Goal: Task Accomplishment & Management: Manage account settings

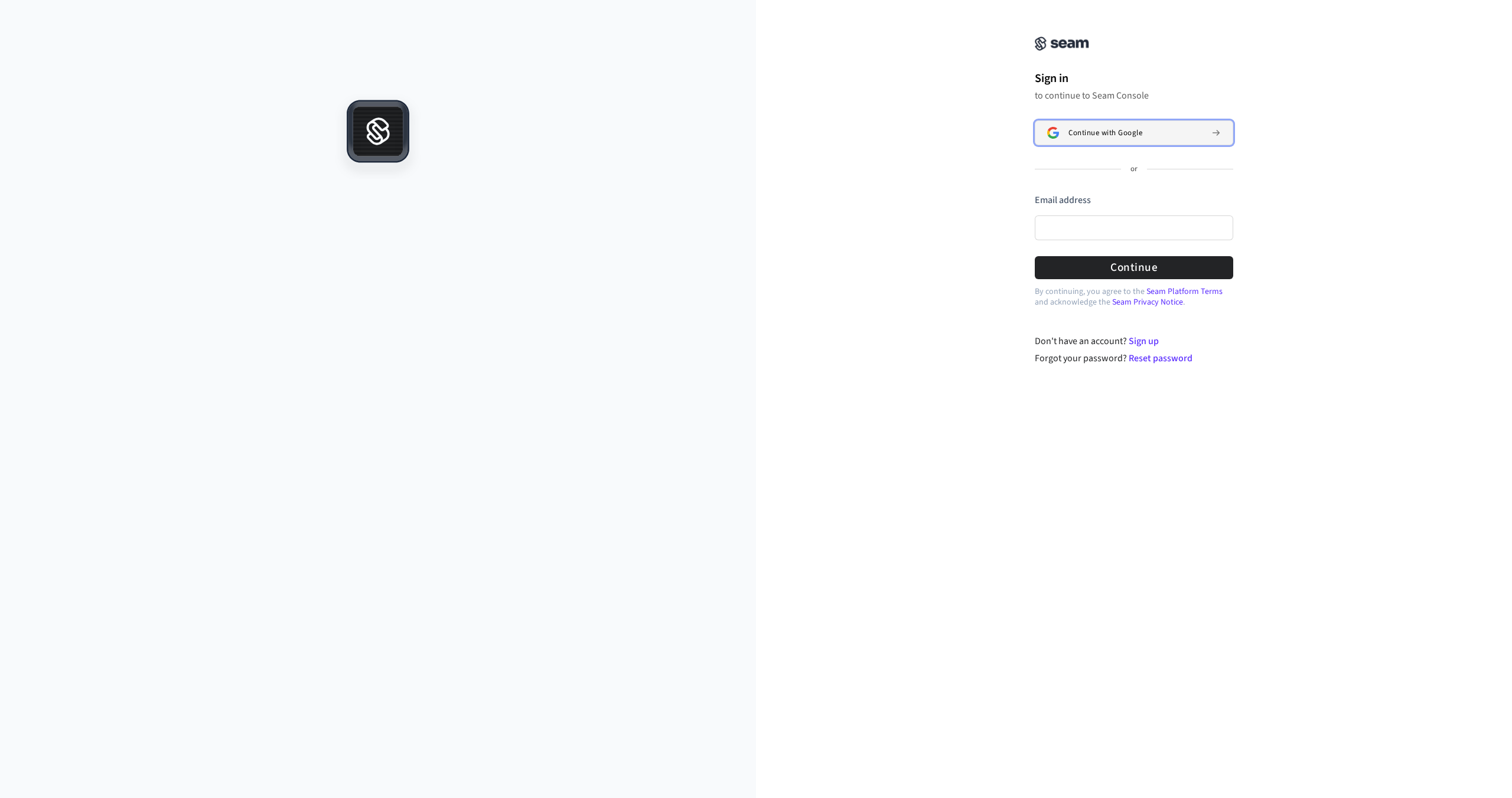
click at [1121, 133] on span "Continue with Google" at bounding box center [1105, 133] width 74 height 9
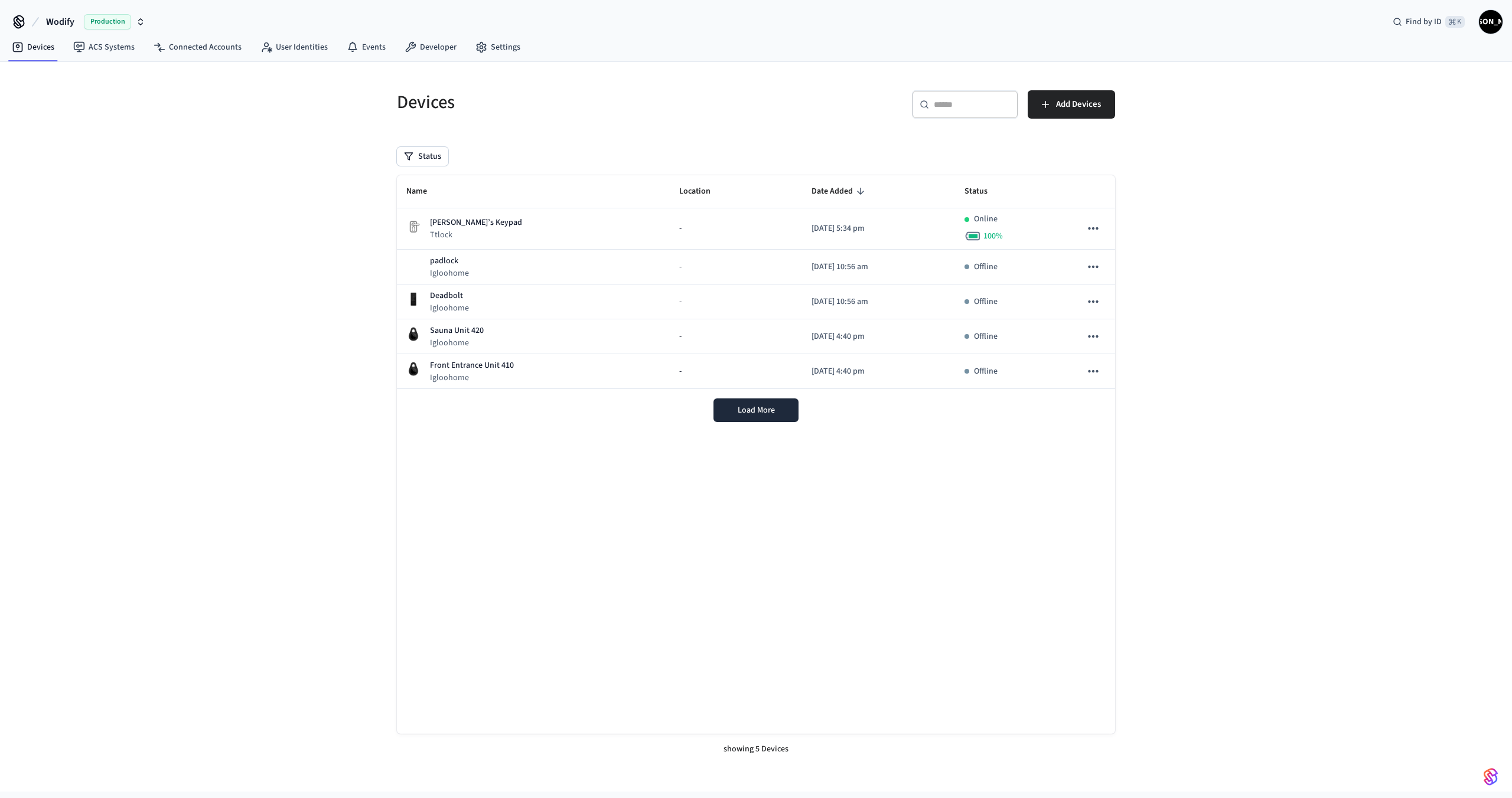
click at [63, 21] on span "Wodify" at bounding box center [60, 21] width 28 height 14
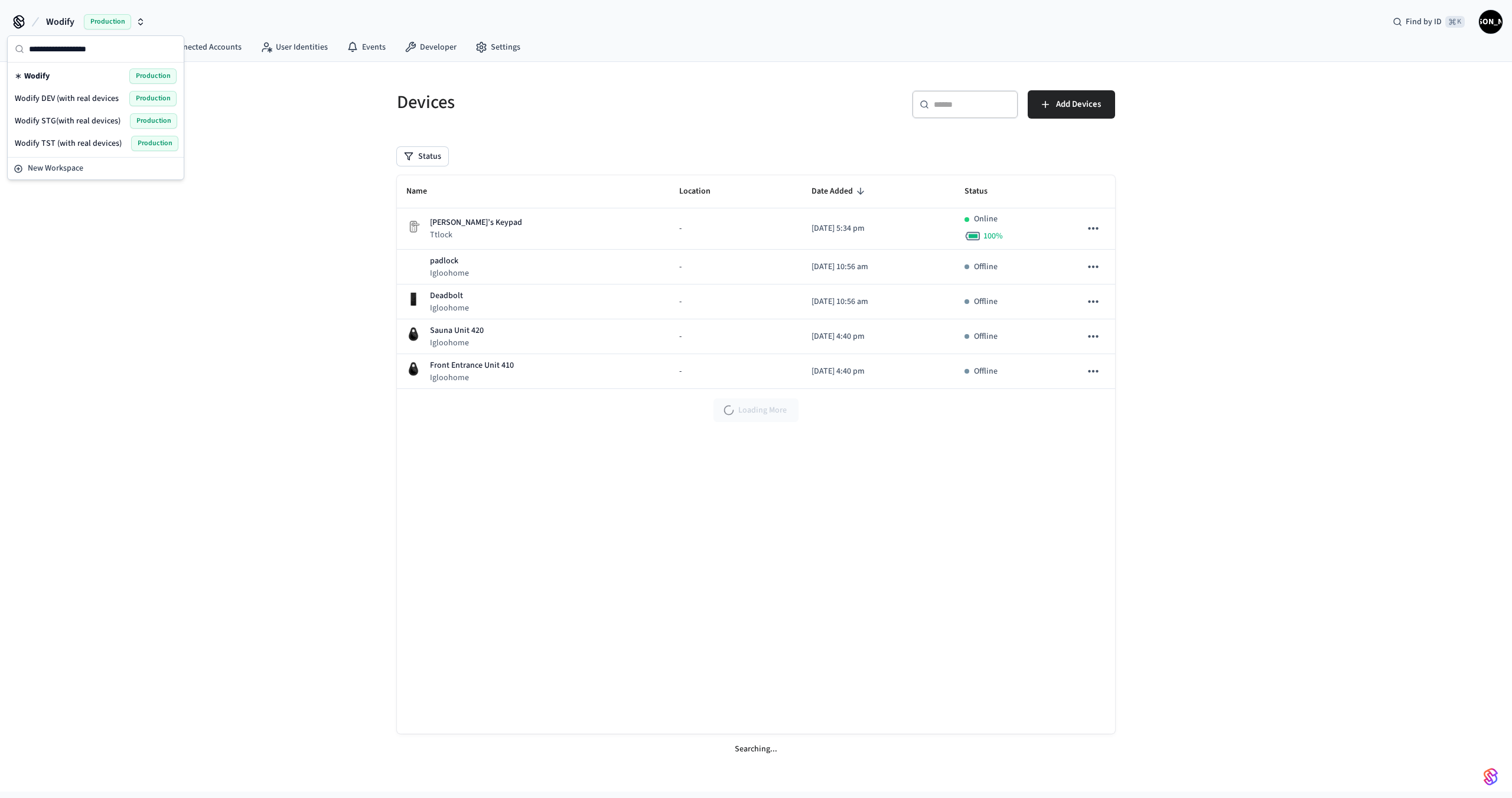
click at [60, 72] on div "Wodify Production" at bounding box center [95, 76] width 162 height 15
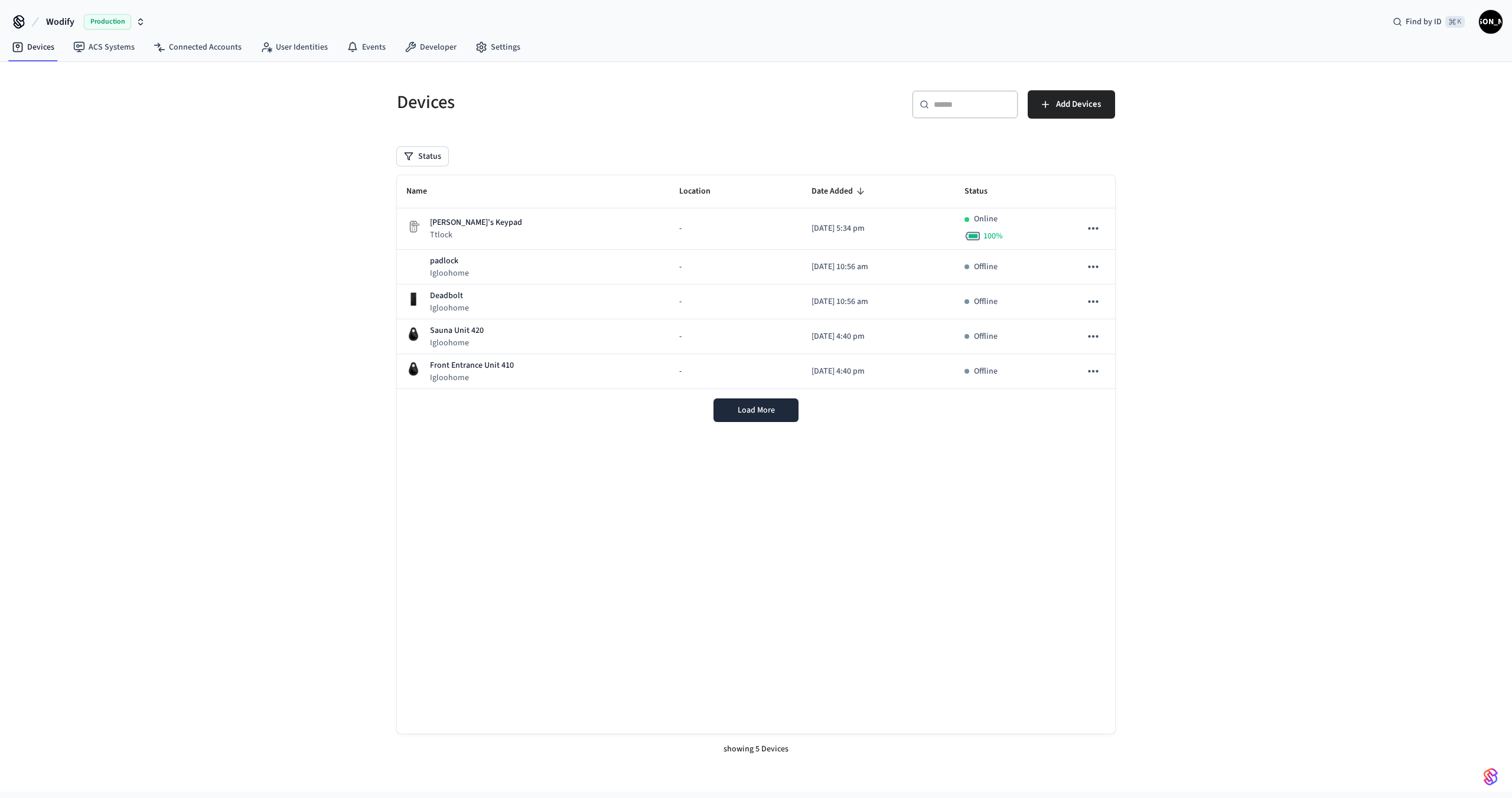
click at [299, 252] on div "Devices ​ ​ Add Devices Status Name Location Date Added Status [PERSON_NAME]’s …" at bounding box center [756, 427] width 1512 height 729
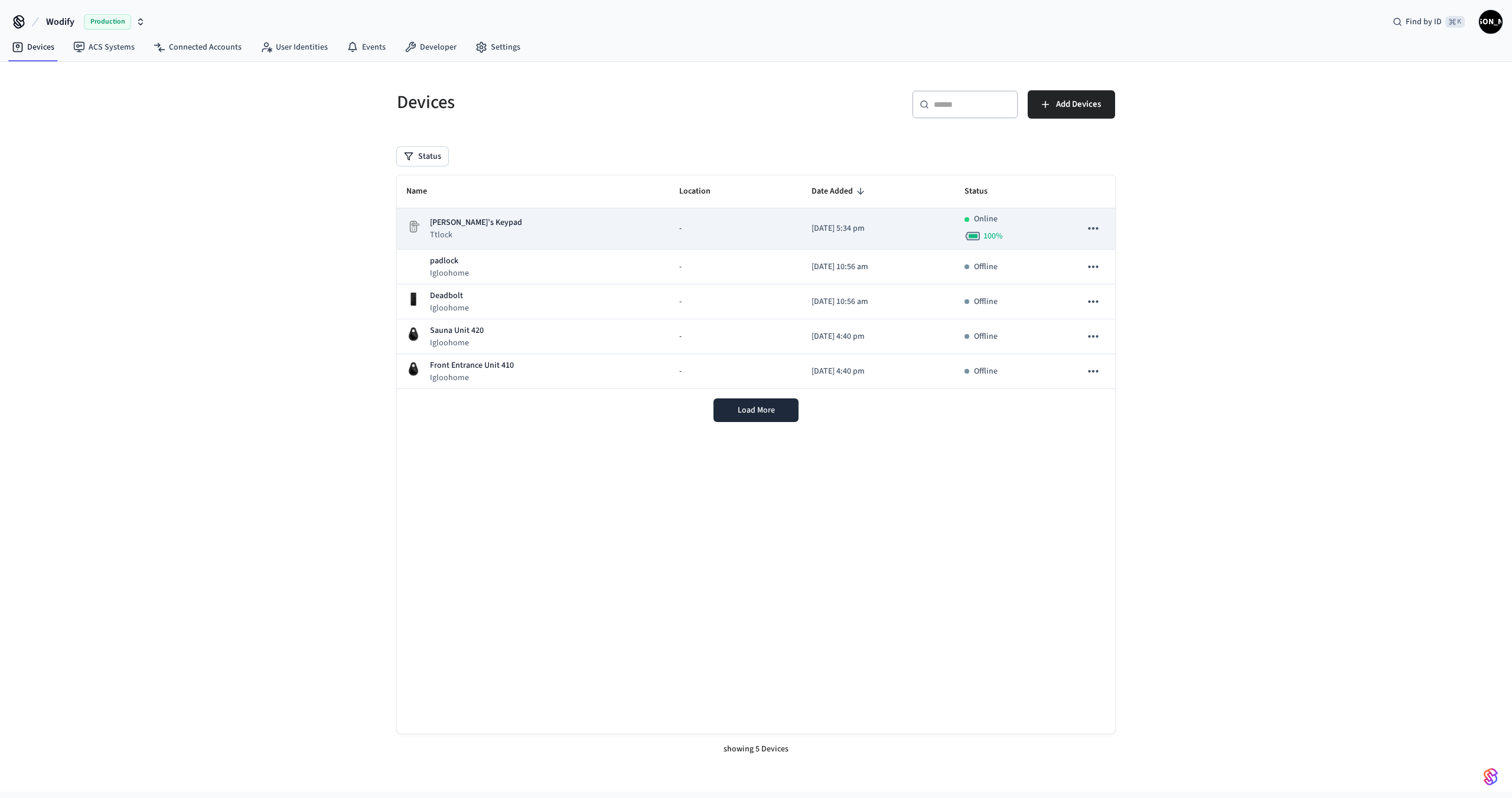
click at [530, 224] on div "[PERSON_NAME]’s Keypad Ttlock" at bounding box center [534, 229] width 254 height 24
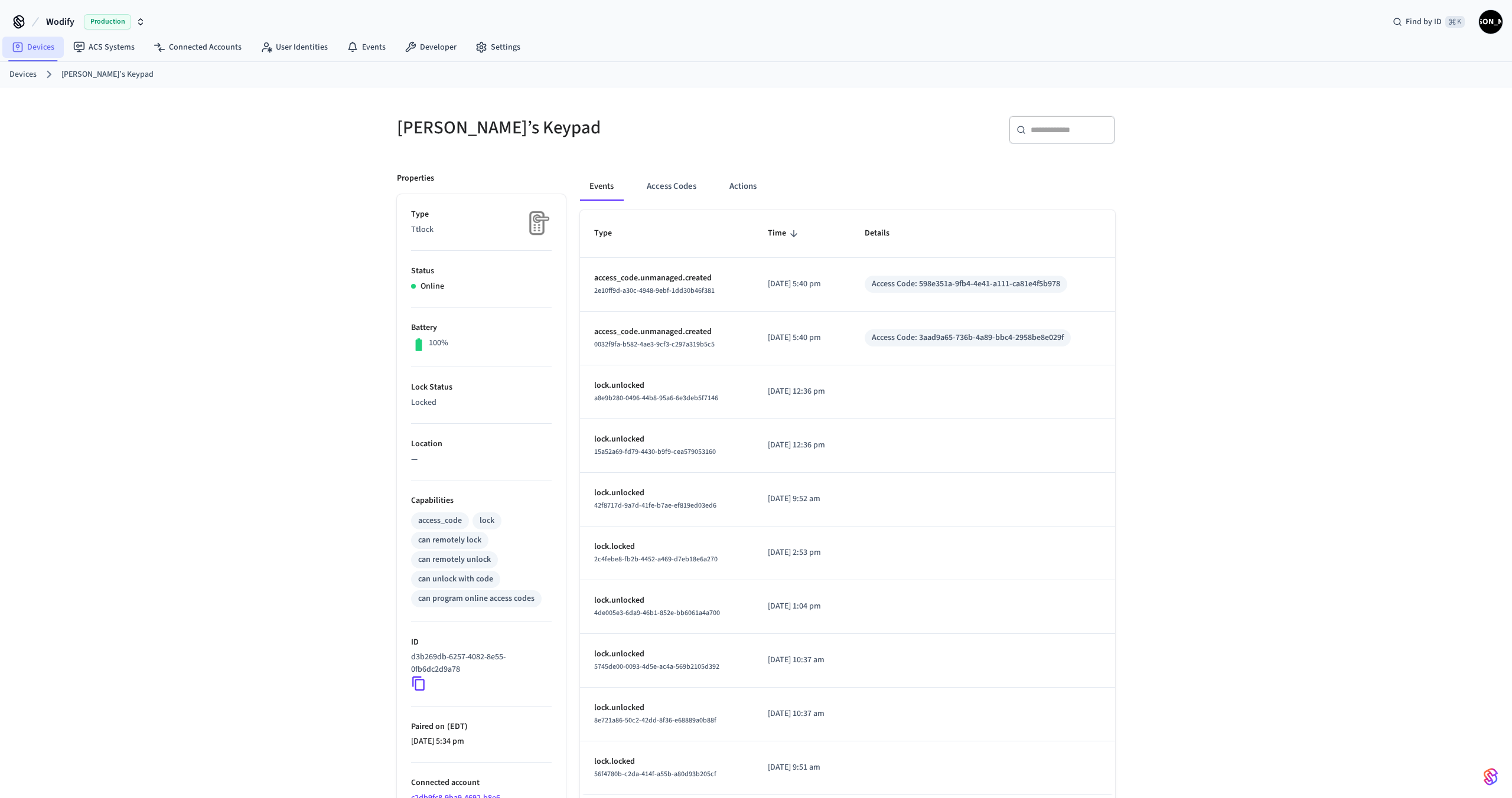
click at [52, 49] on link "Devices" at bounding box center [33, 47] width 62 height 21
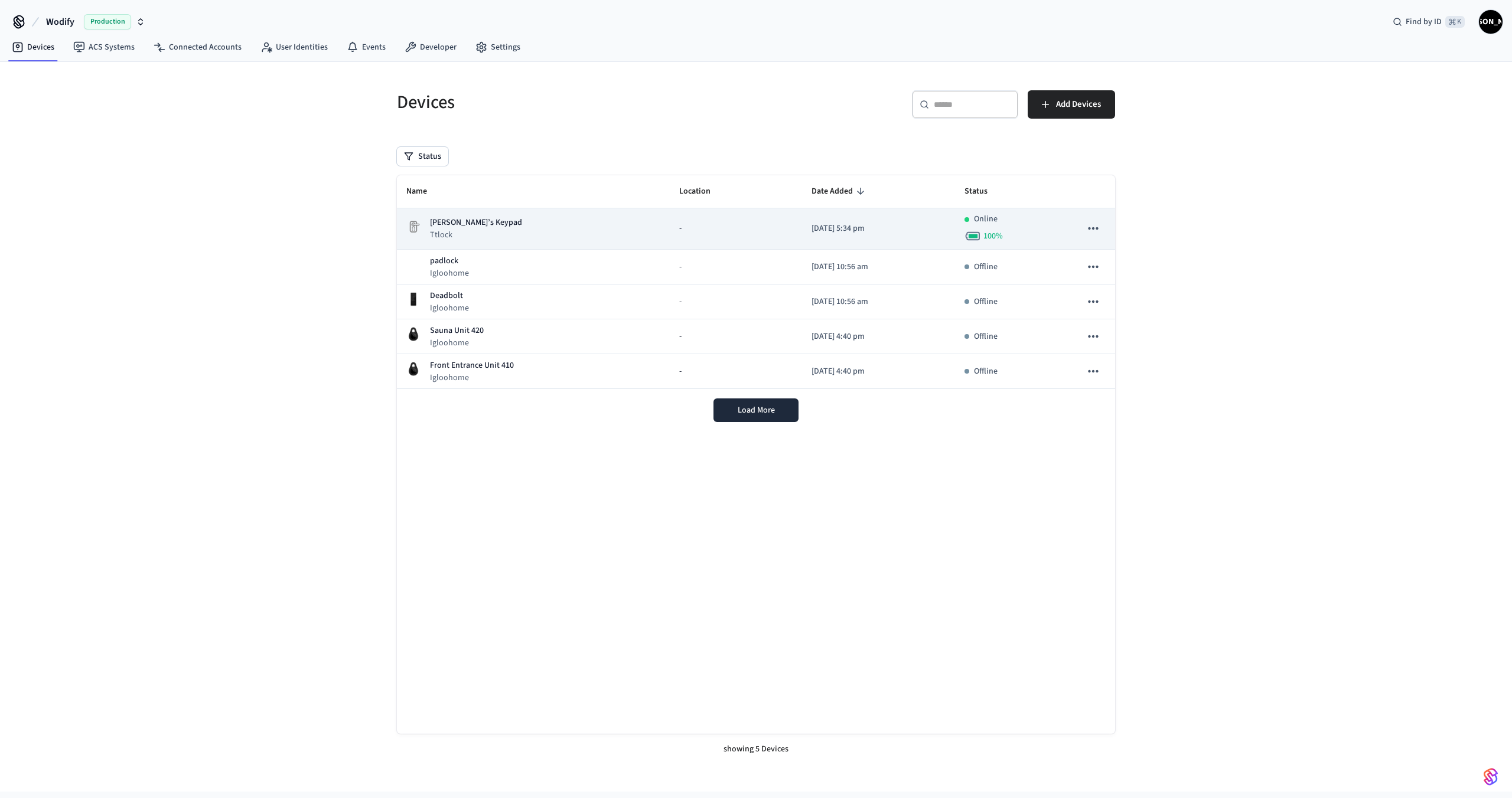
click at [493, 236] on div "[PERSON_NAME]’s Keypad Ttlock" at bounding box center [534, 229] width 254 height 24
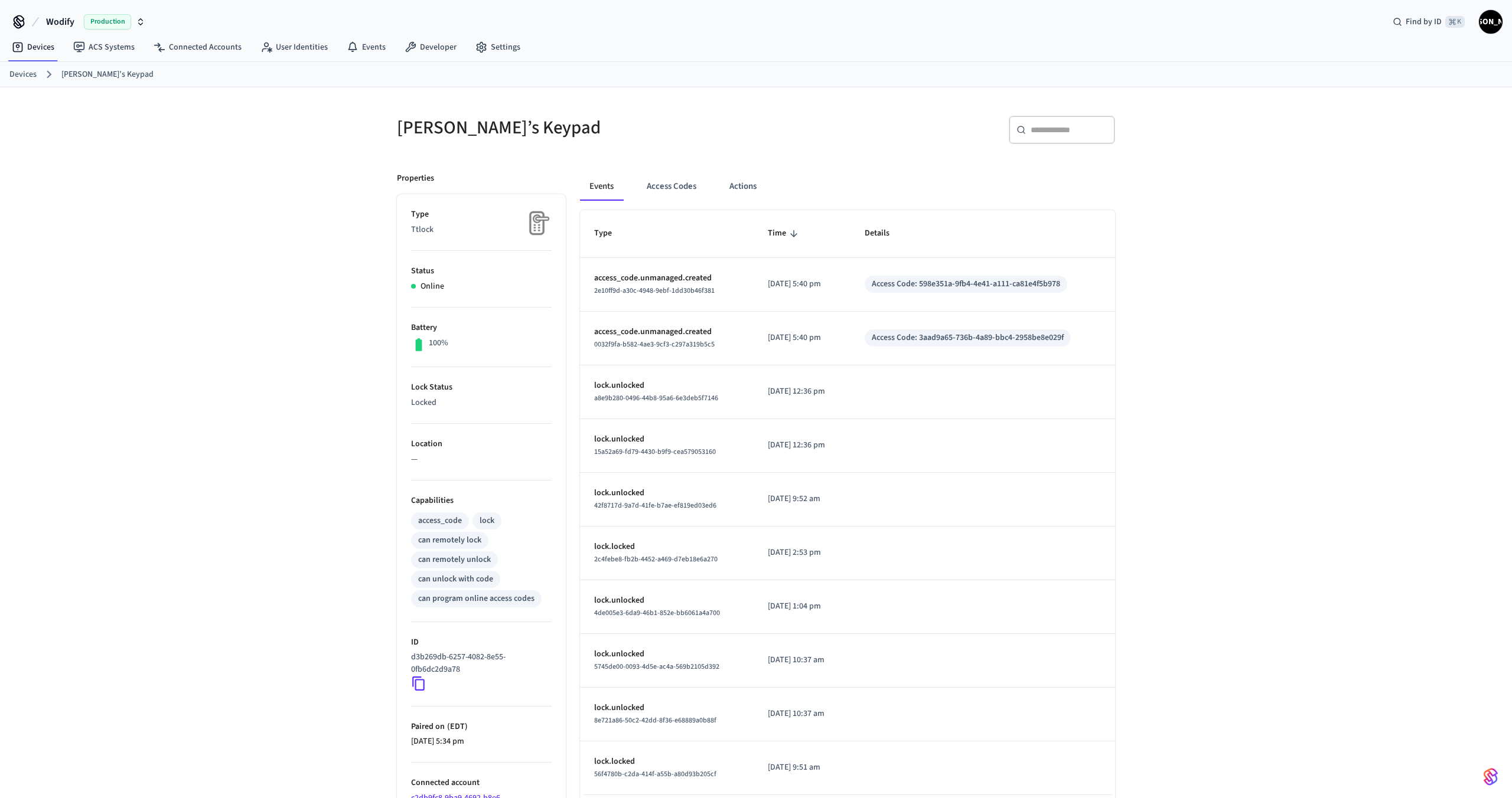
click at [64, 21] on span "Wodify" at bounding box center [60, 21] width 28 height 14
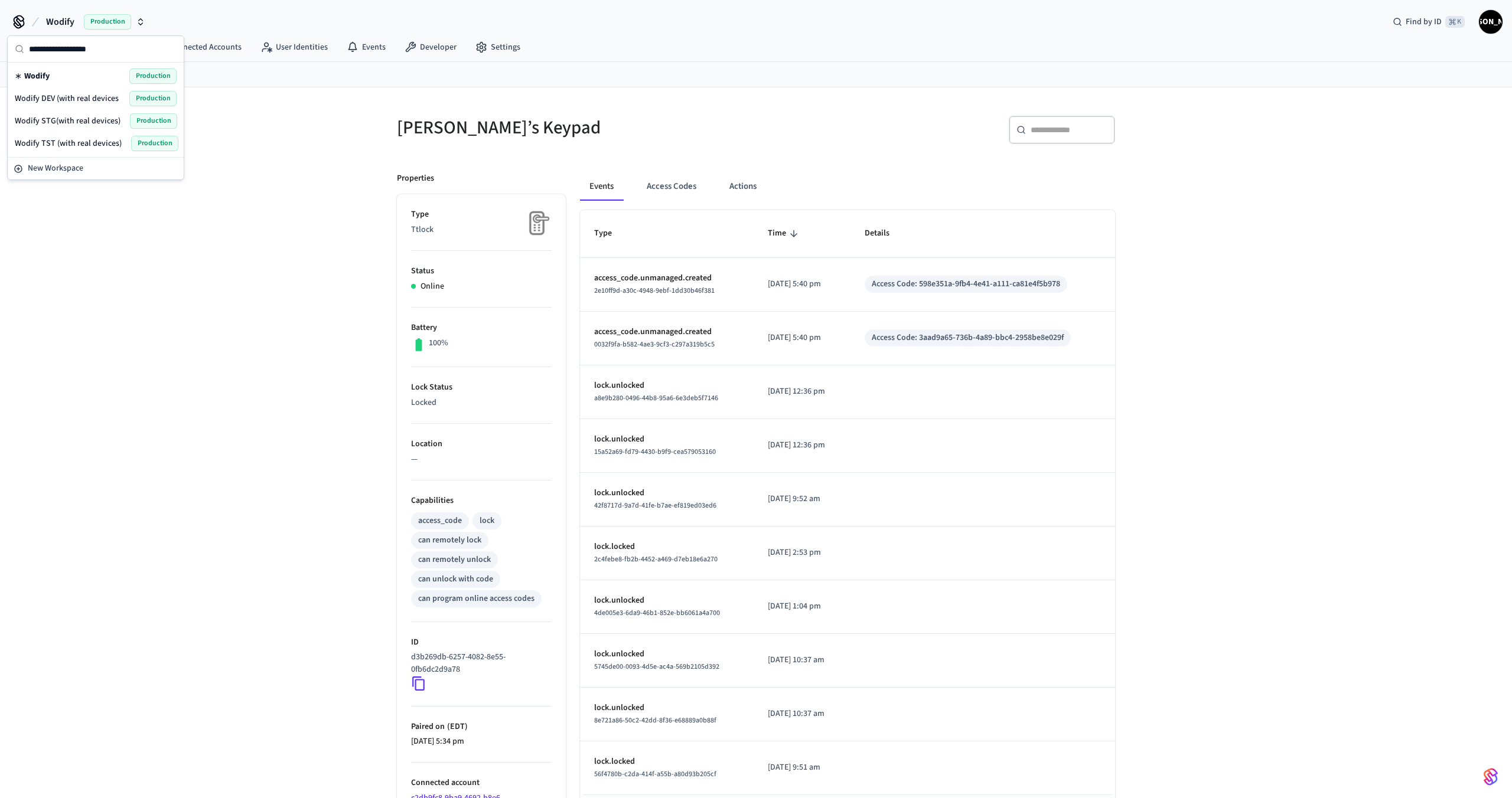
click at [84, 101] on span "Wodify DEV (with real devices" at bounding box center [66, 98] width 104 height 12
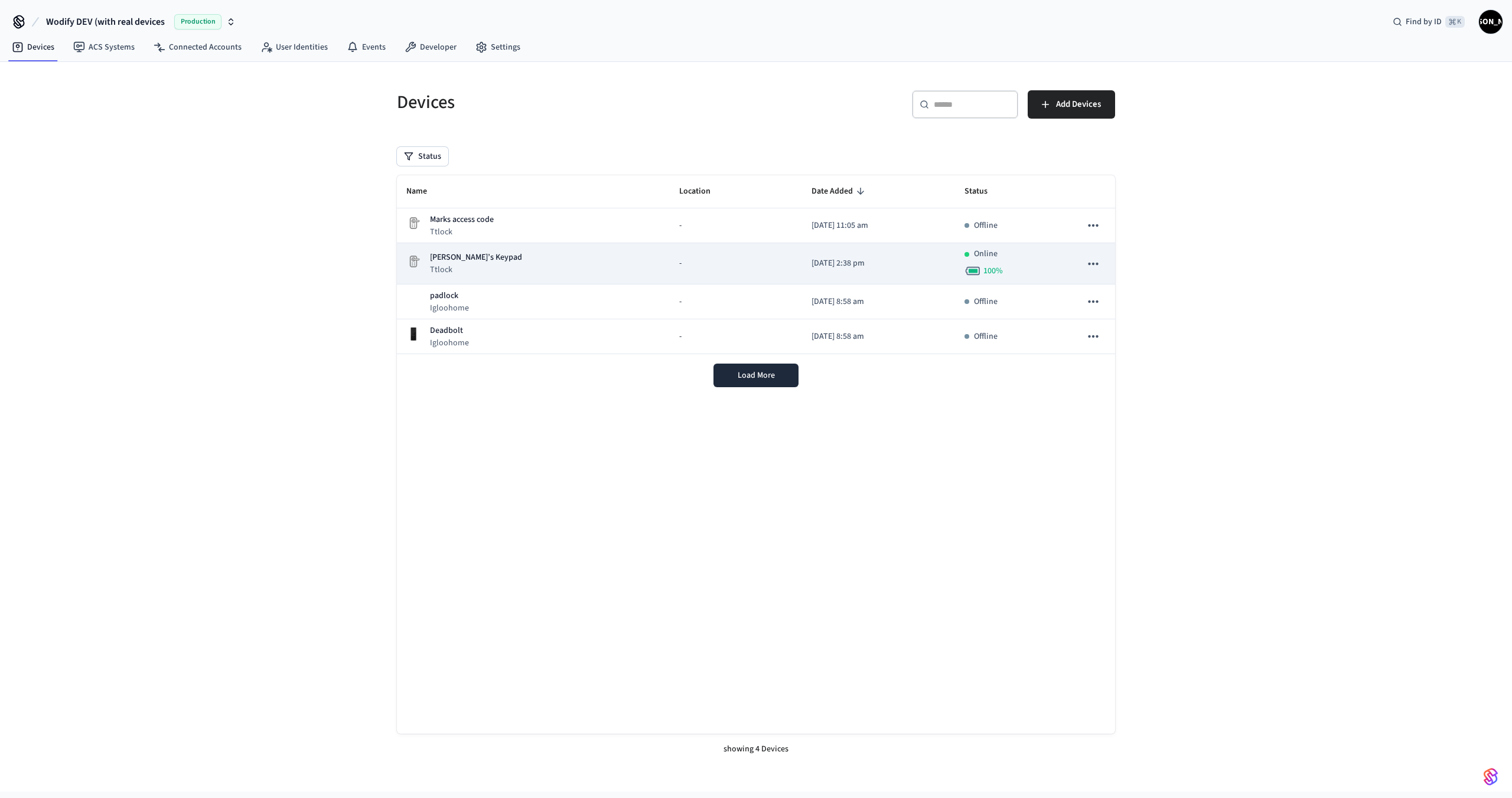
click at [561, 260] on div "[PERSON_NAME]’s Keypad Ttlock" at bounding box center [534, 263] width 254 height 24
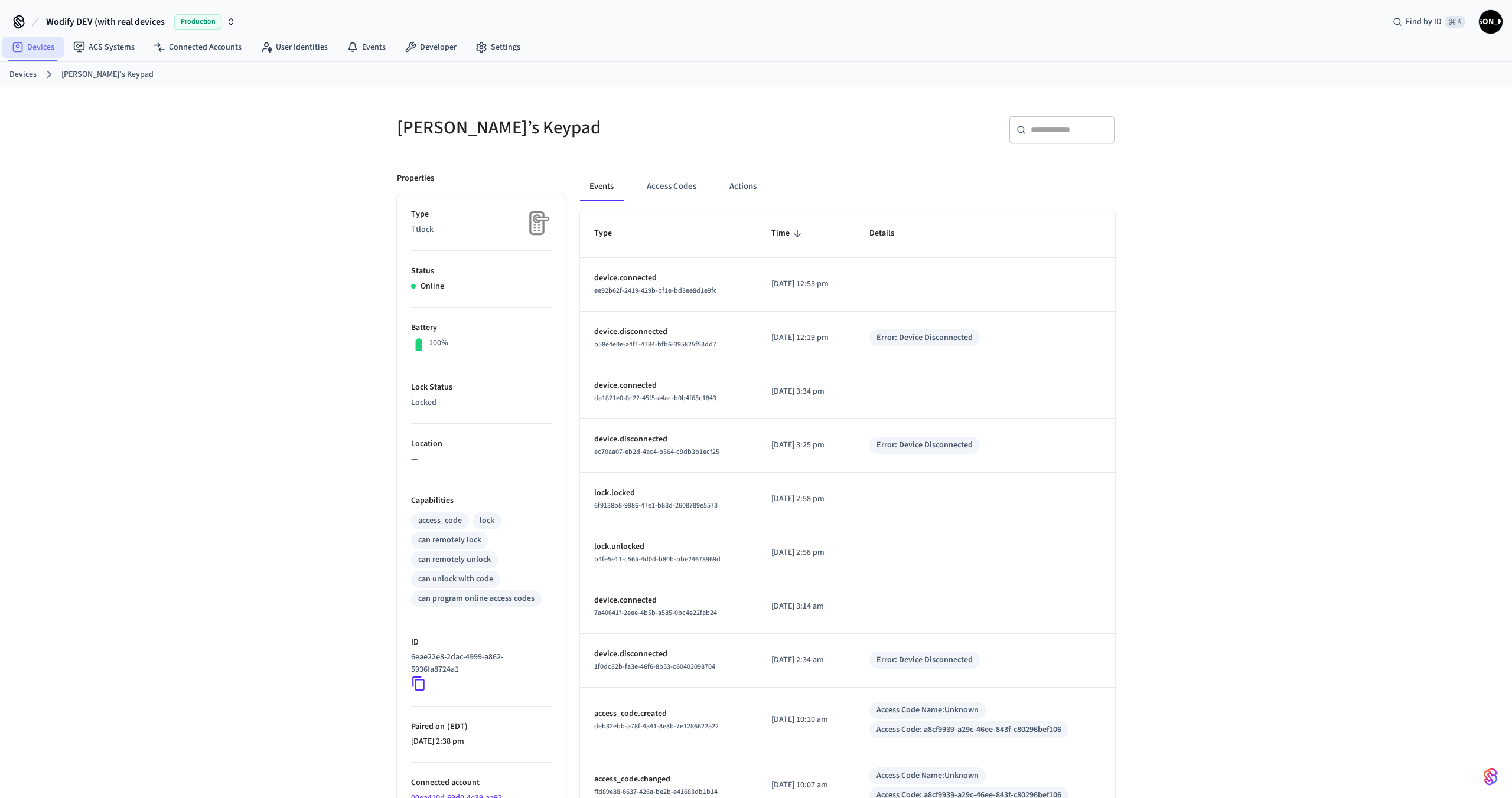
click at [37, 50] on link "Devices" at bounding box center [33, 47] width 62 height 21
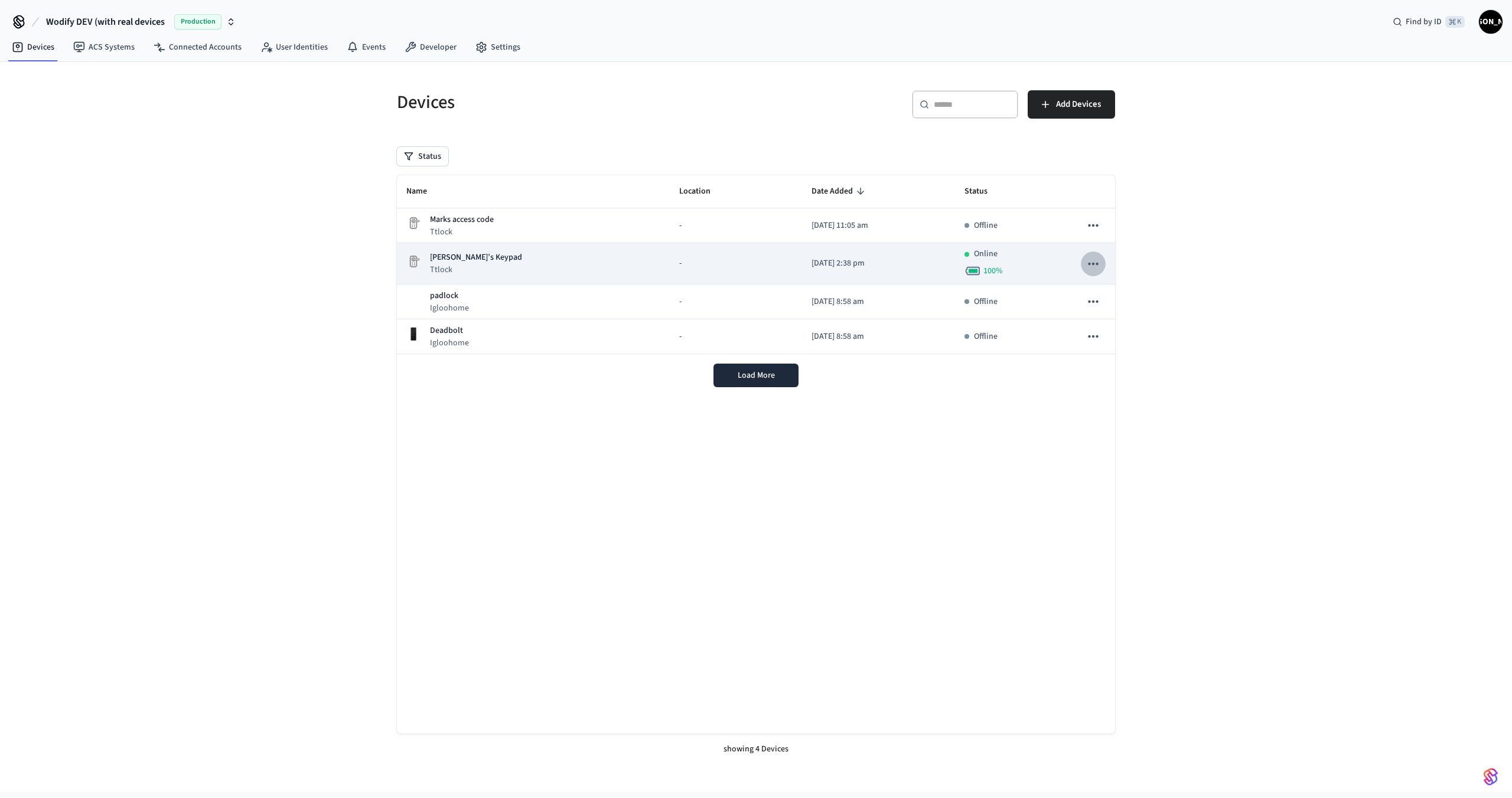
click at [1098, 259] on icon "sticky table" at bounding box center [1093, 263] width 15 height 15
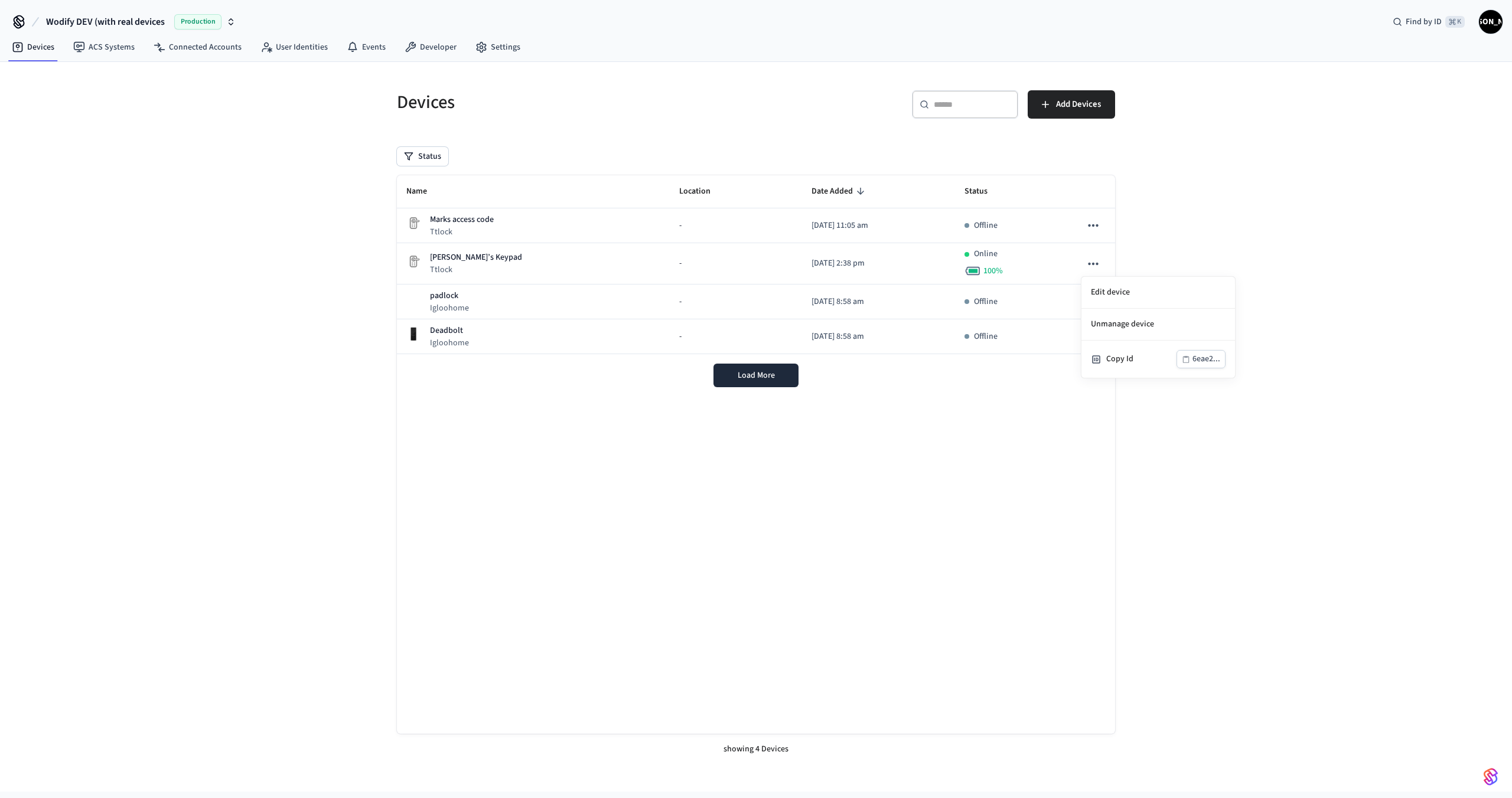
click at [1094, 263] on div at bounding box center [756, 399] width 1512 height 798
click at [1094, 263] on icon "sticky table" at bounding box center [1093, 263] width 10 height 3
click at [213, 54] on div at bounding box center [756, 399] width 1512 height 798
click at [201, 48] on link "Connected Accounts" at bounding box center [198, 47] width 107 height 21
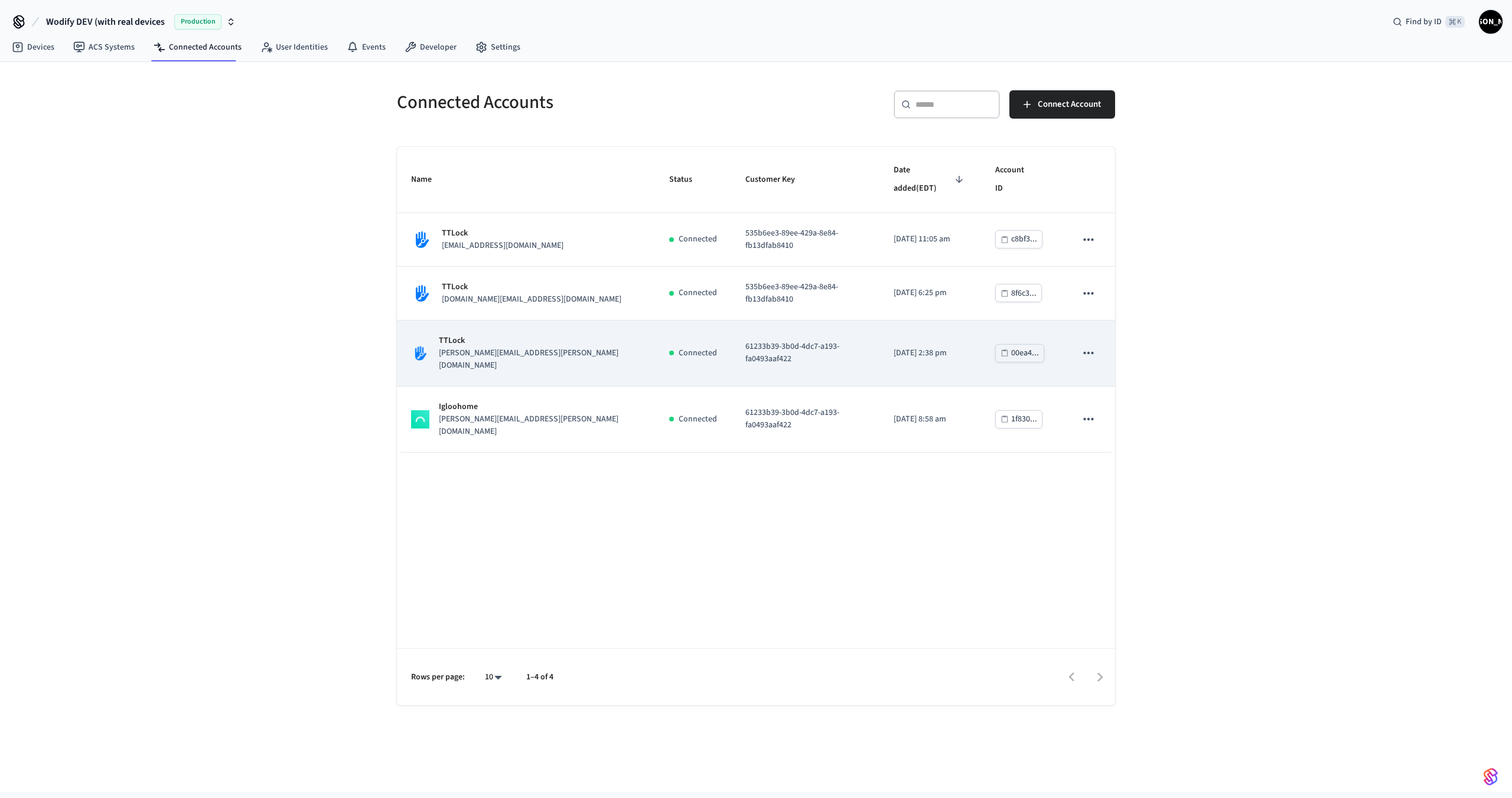
click at [1091, 352] on icon "sticky table" at bounding box center [1089, 353] width 10 height 3
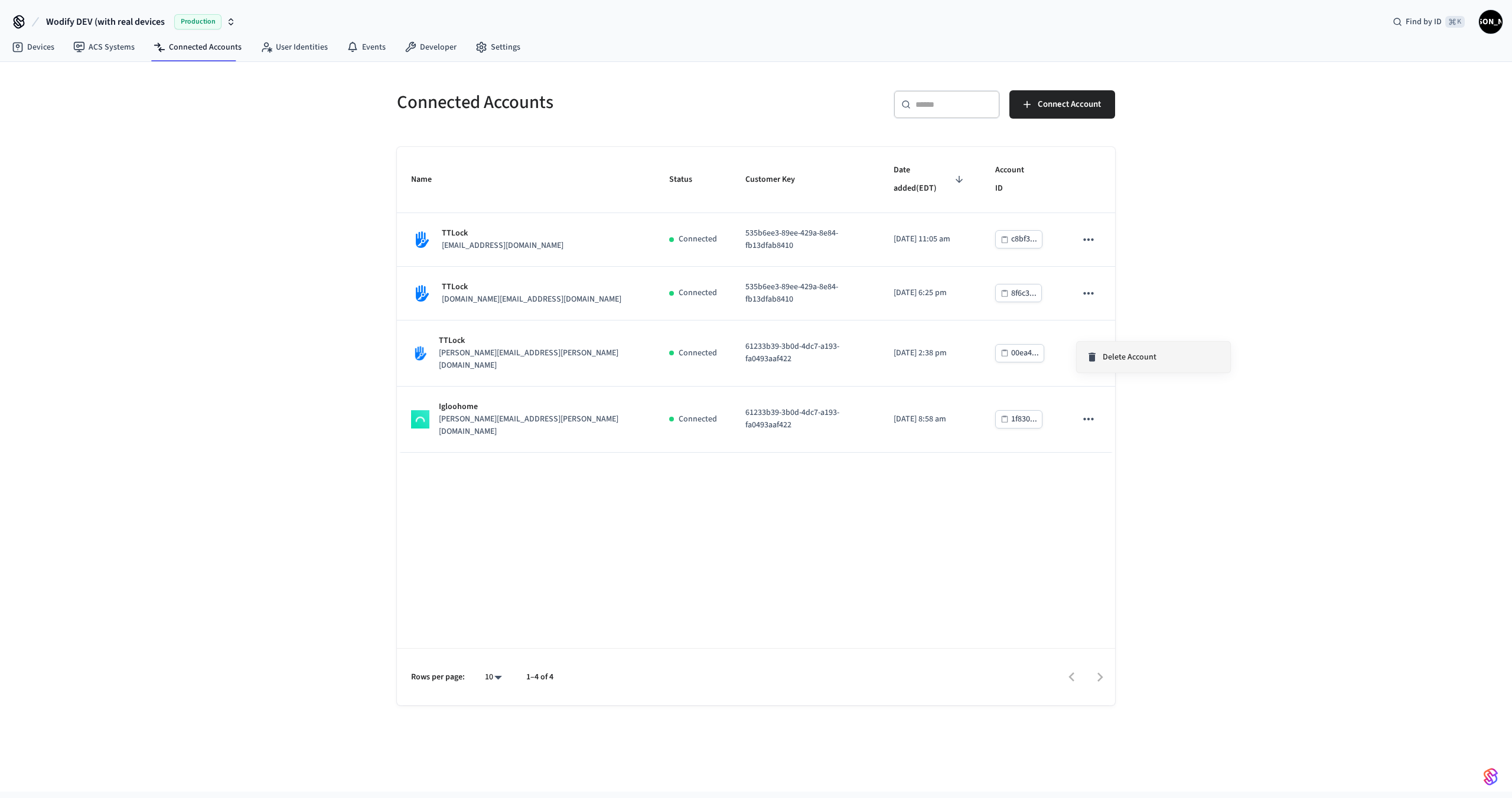
click at [1121, 357] on span "Delete Account" at bounding box center [1129, 357] width 53 height 12
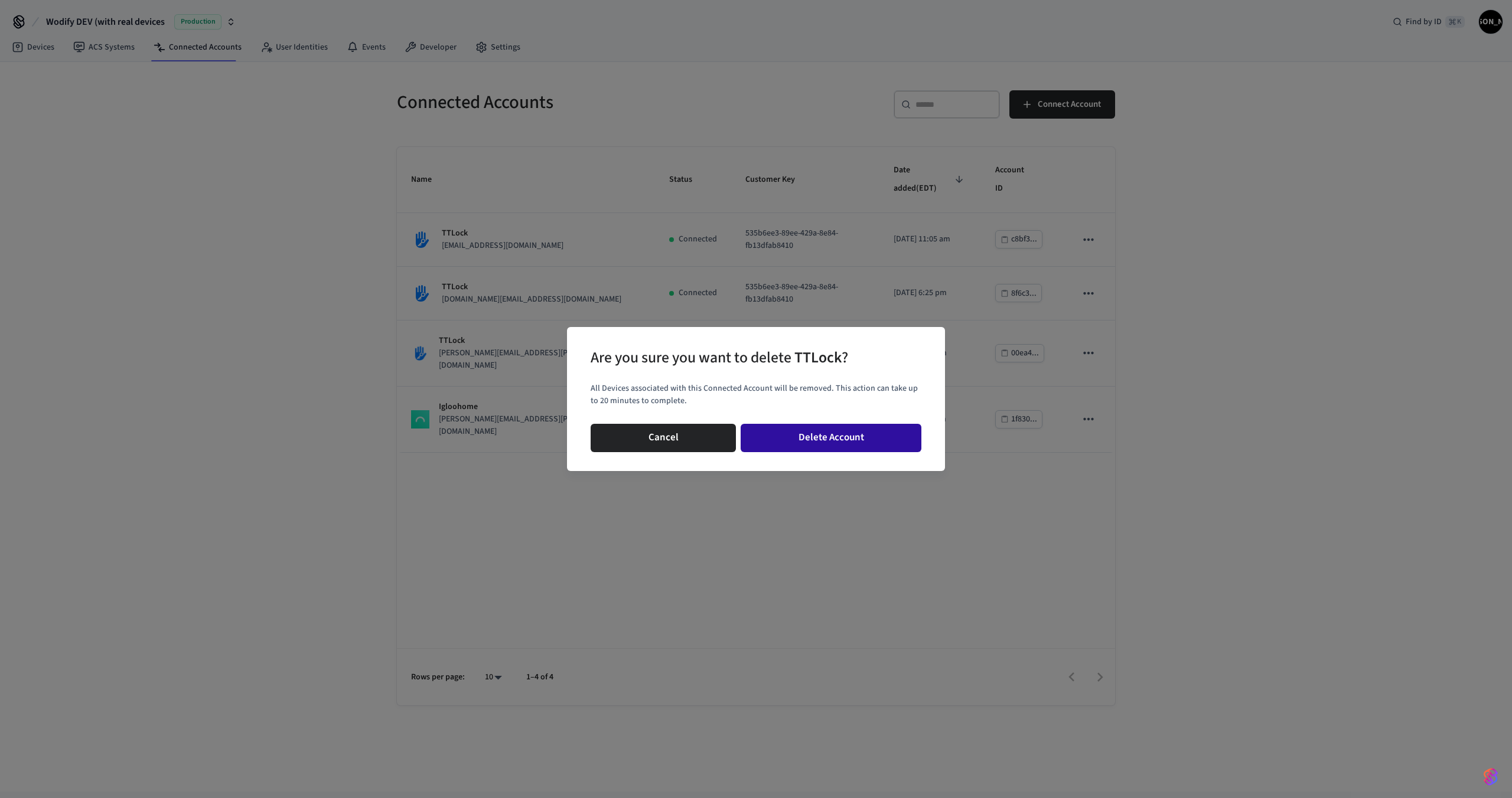
click at [843, 441] on button "Delete Account" at bounding box center [831, 438] width 181 height 28
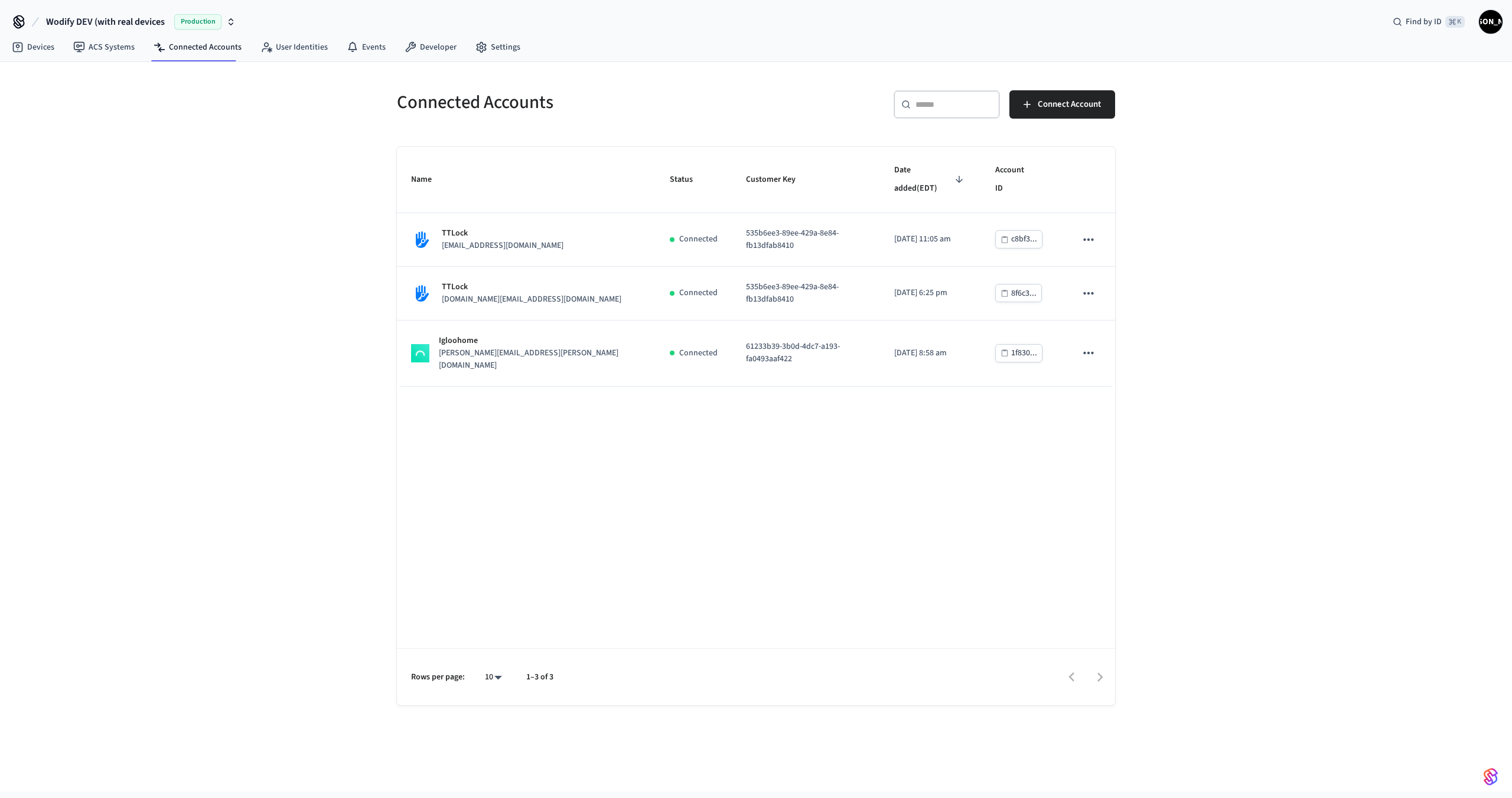
click at [85, 16] on span "Wodify DEV (with real devices" at bounding box center [105, 21] width 119 height 14
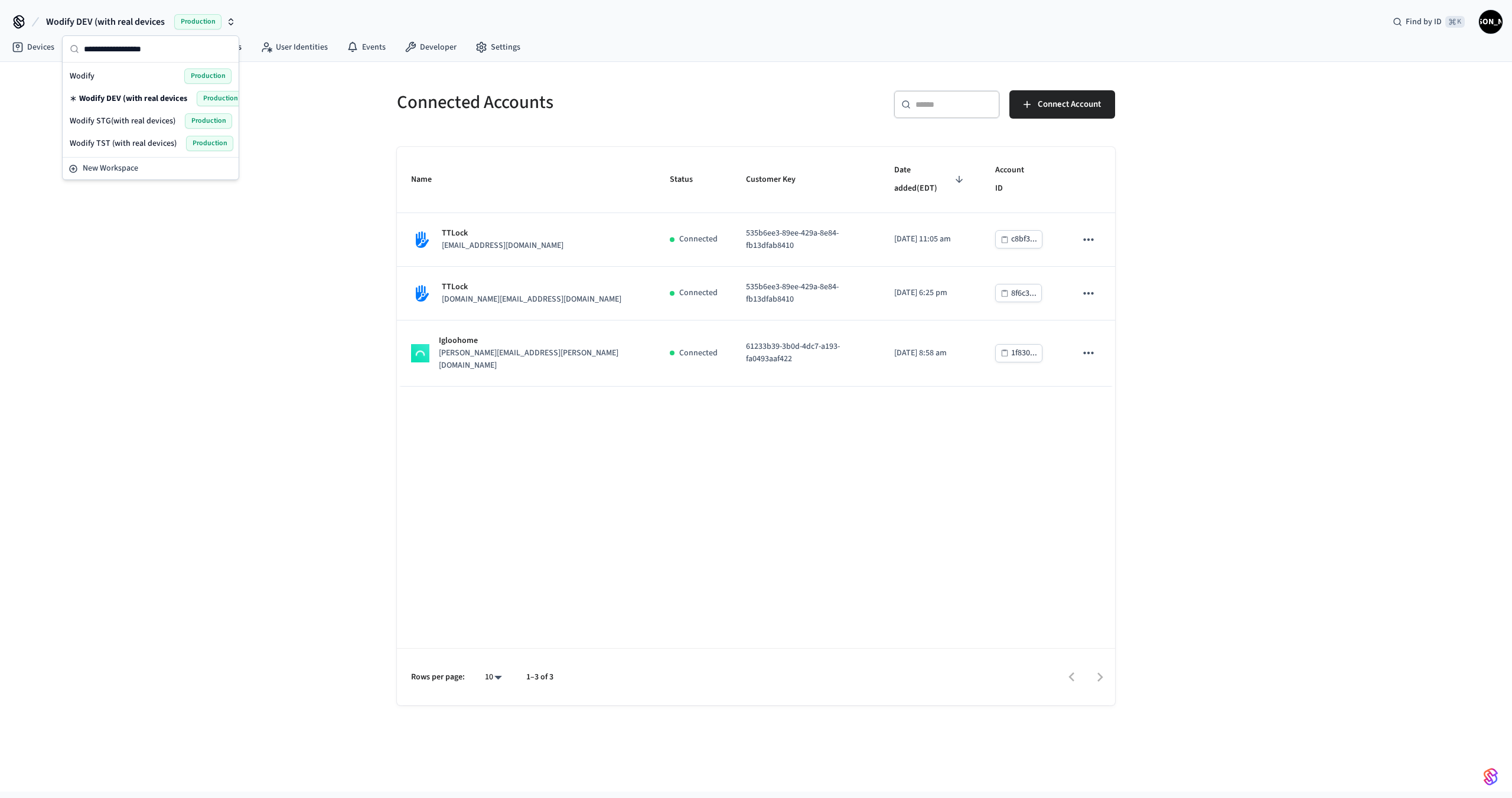
click at [110, 77] on div "Wodify Production" at bounding box center [150, 76] width 162 height 15
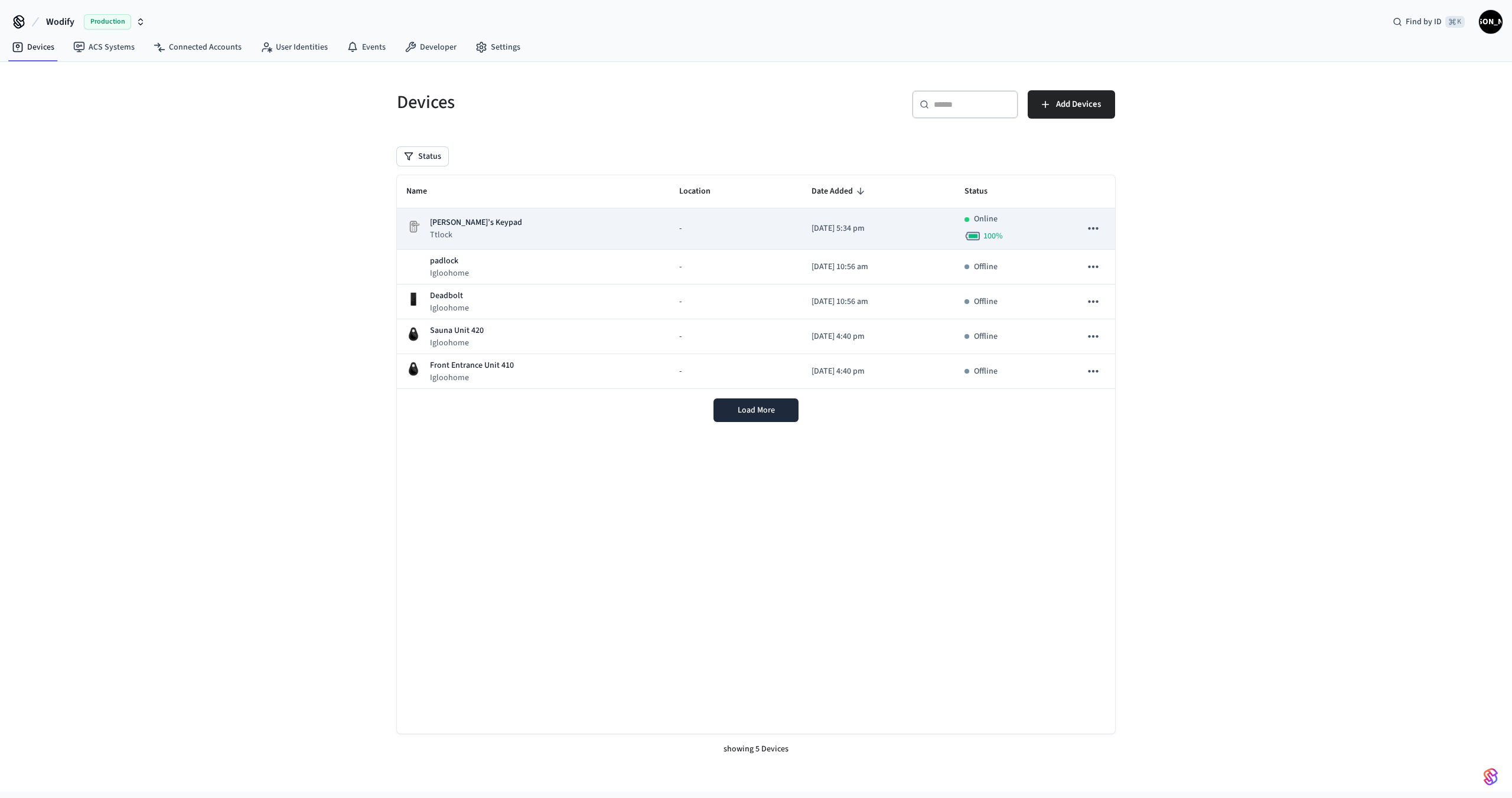
click at [517, 225] on div "[PERSON_NAME]’s Keypad Ttlock" at bounding box center [534, 229] width 254 height 24
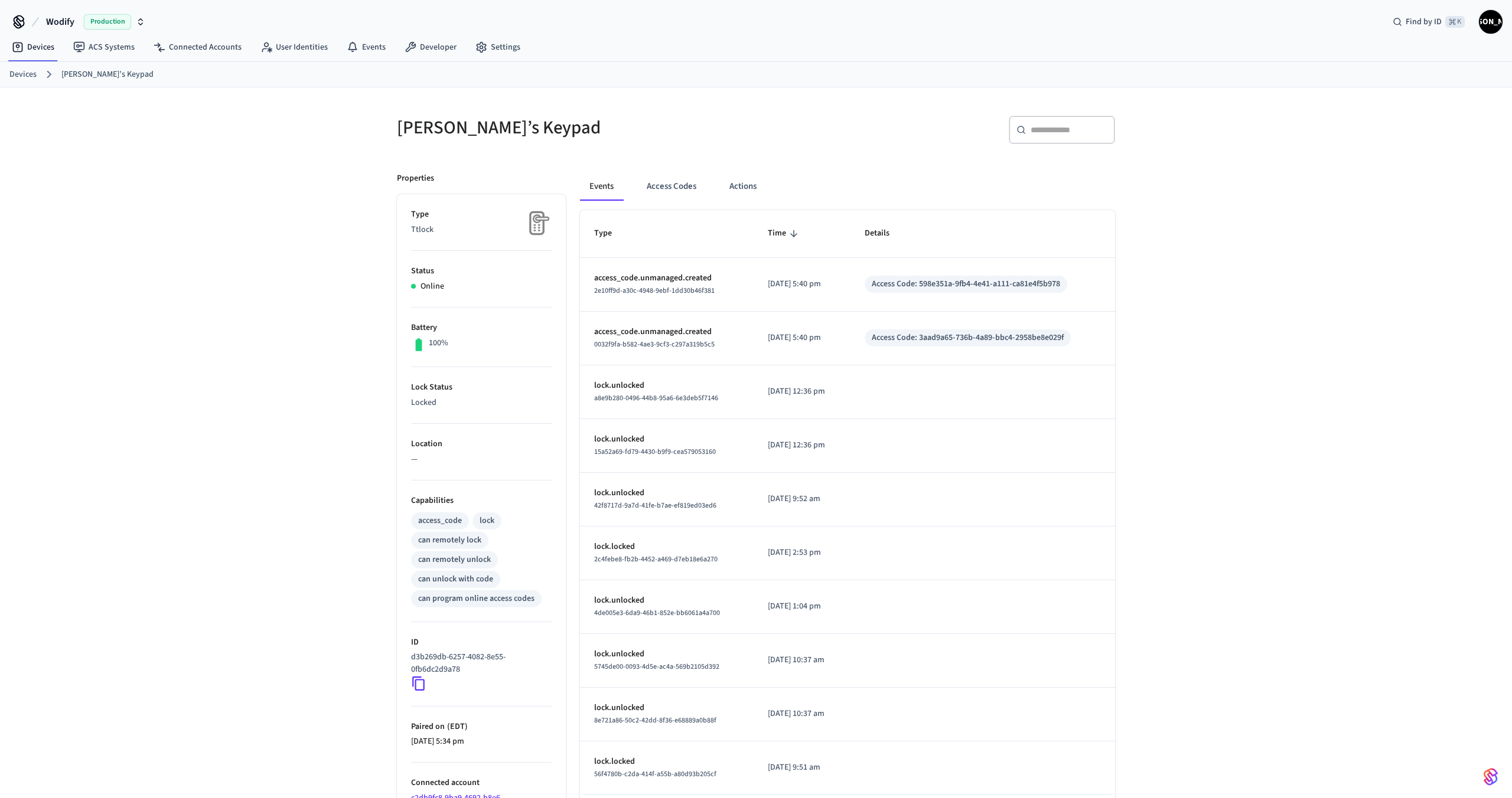
scroll to position [77, 0]
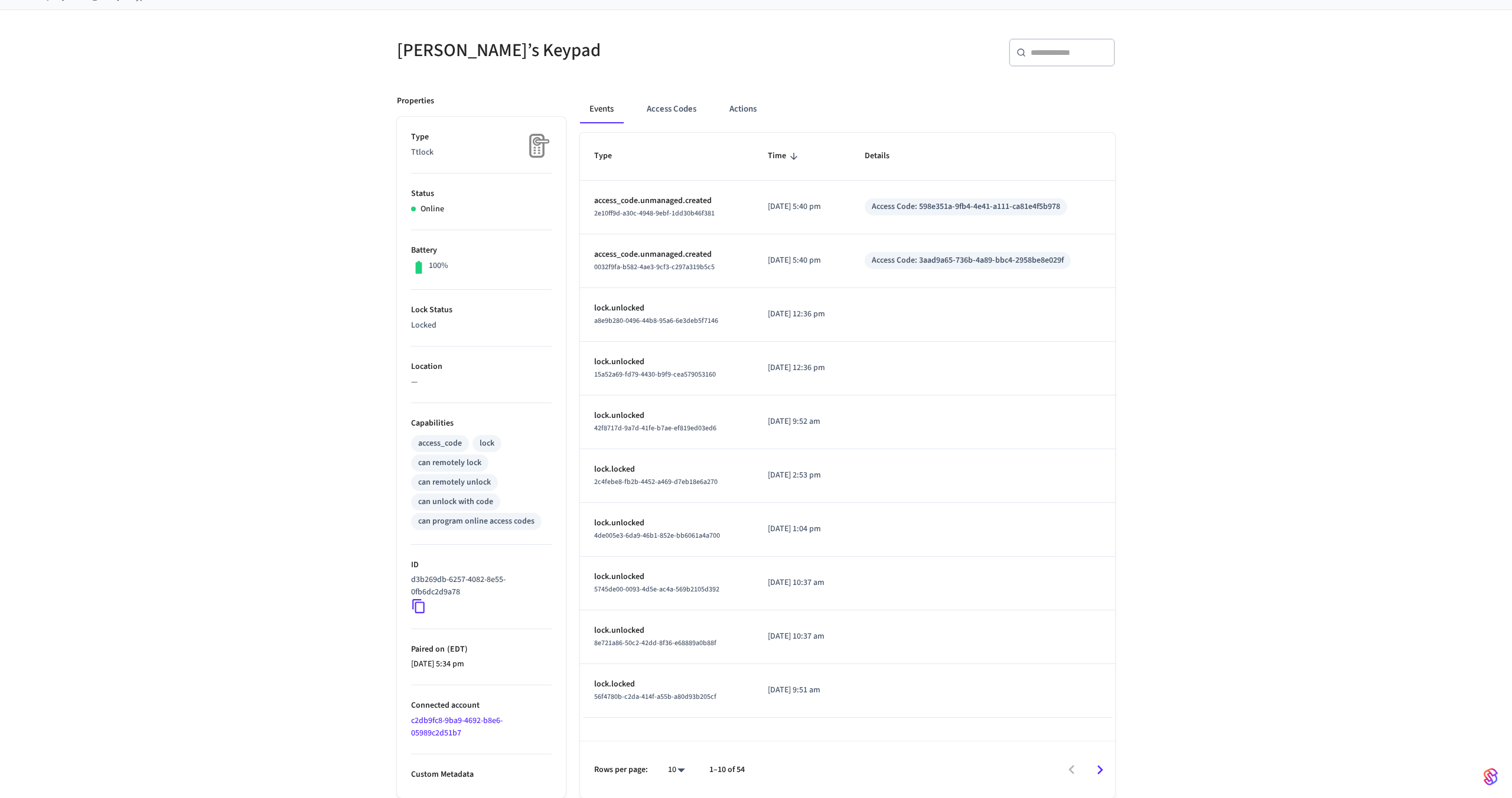
click at [419, 603] on icon at bounding box center [418, 606] width 15 height 15
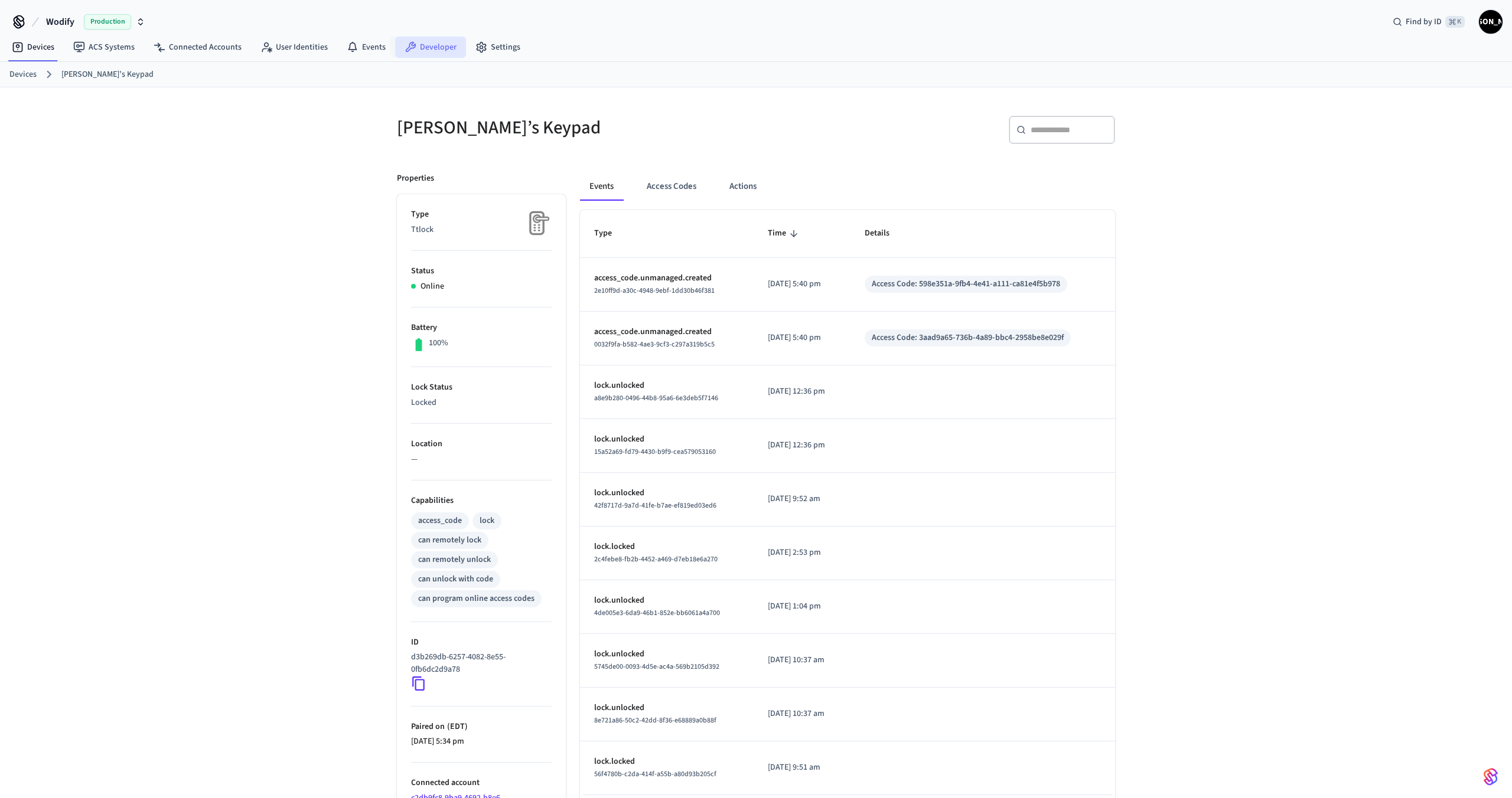
click at [439, 47] on link "Developer" at bounding box center [430, 47] width 71 height 21
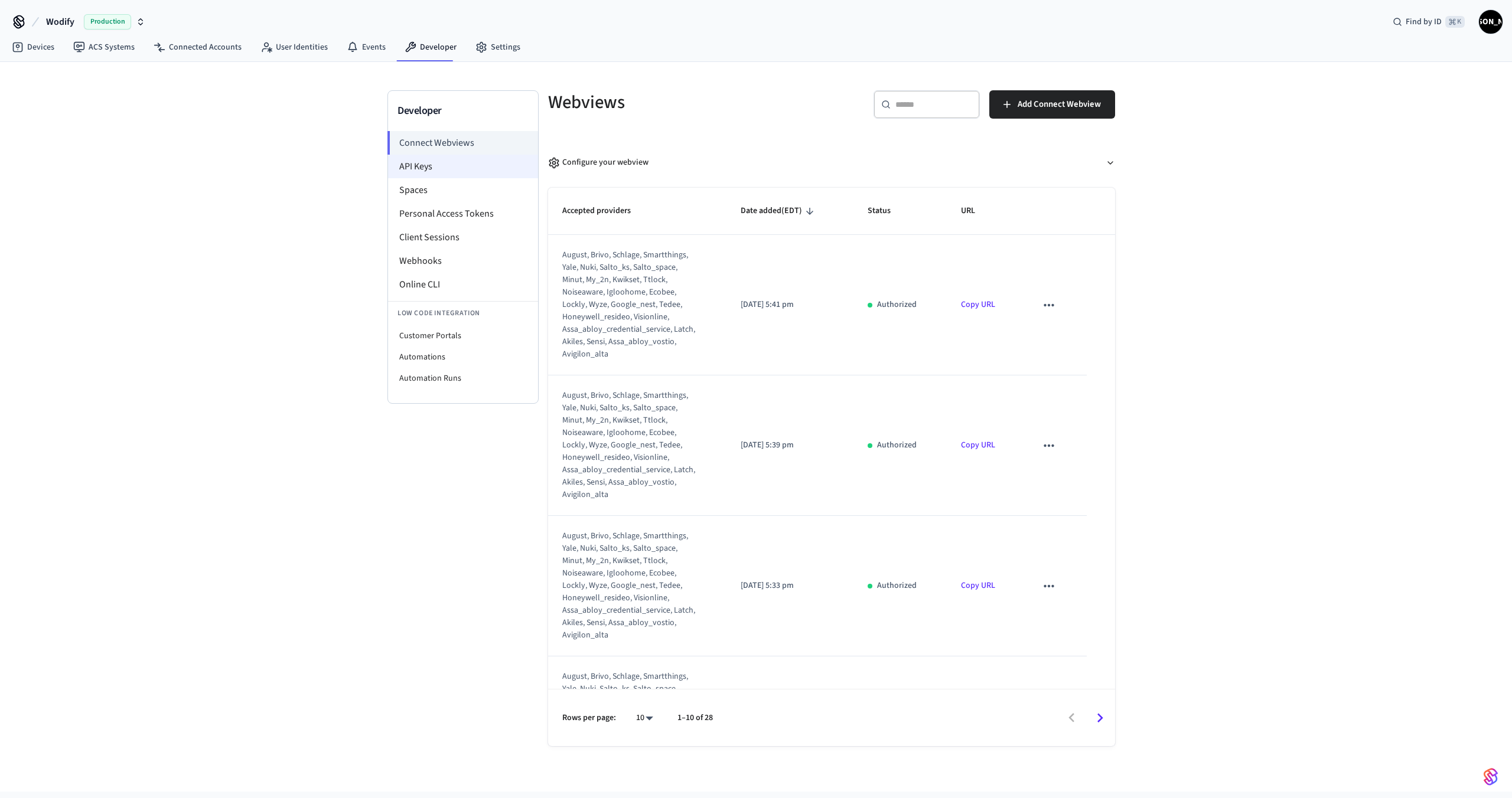
click at [410, 166] on li "API Keys" at bounding box center [463, 167] width 150 height 24
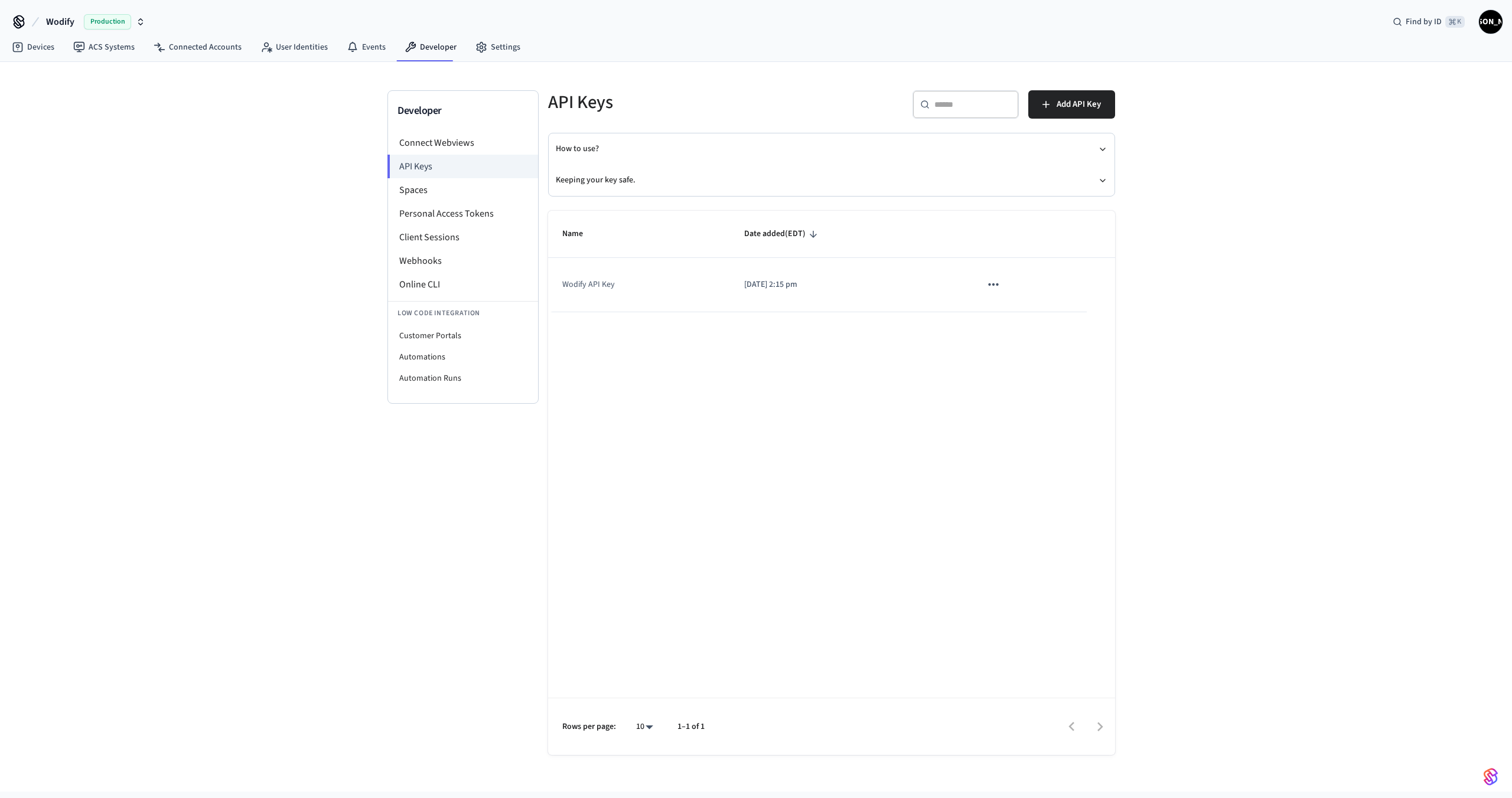
click at [993, 287] on icon "sticky table" at bounding box center [994, 284] width 15 height 15
click at [1056, 284] on div at bounding box center [756, 399] width 1512 height 798
click at [1072, 103] on span "Add API Key" at bounding box center [1078, 104] width 44 height 15
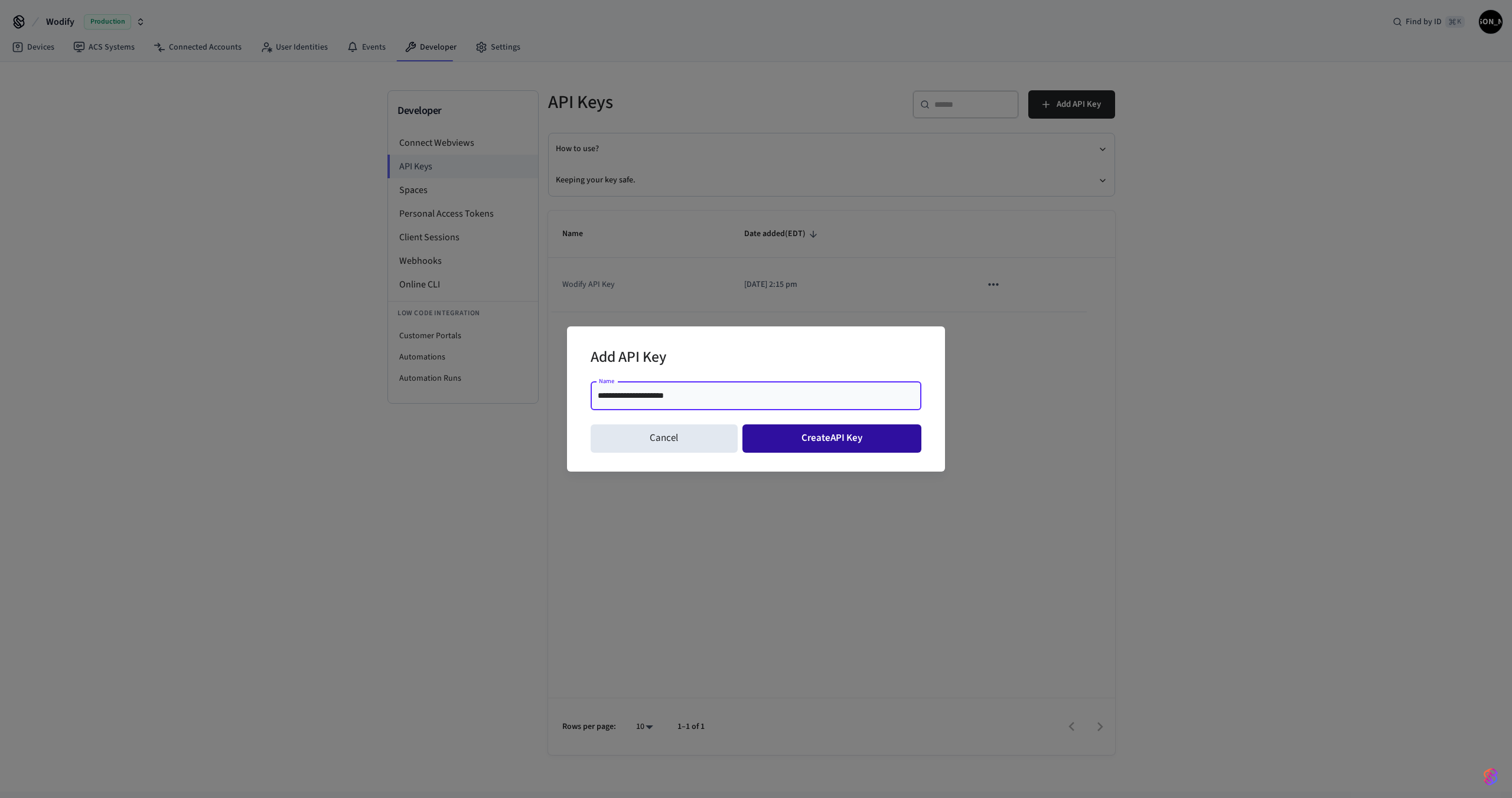
type input "**********"
click at [803, 434] on button "Create API Key" at bounding box center [832, 438] width 179 height 28
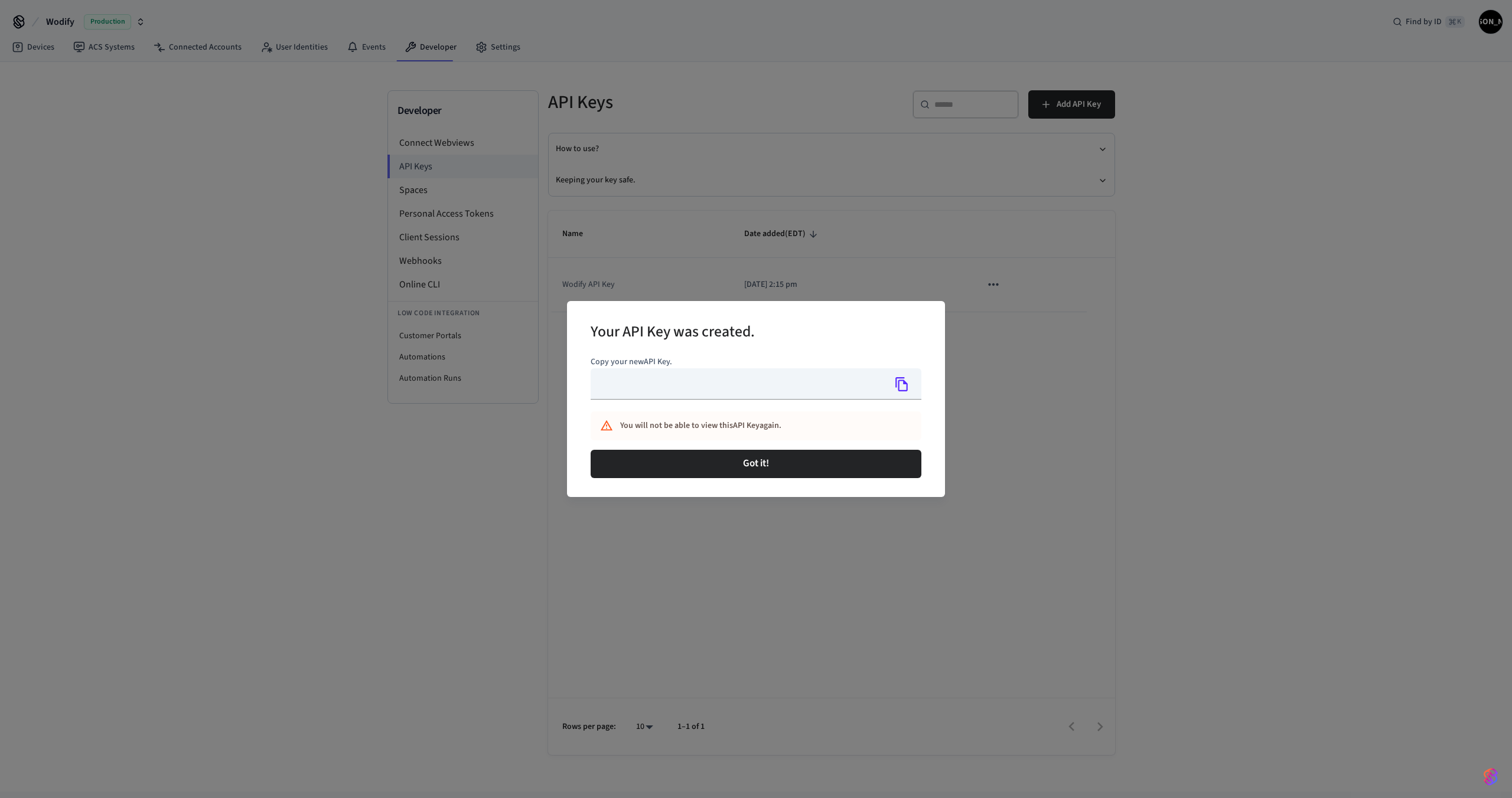
type input "**********"
click at [906, 386] on icon "Copy" at bounding box center [902, 384] width 13 height 14
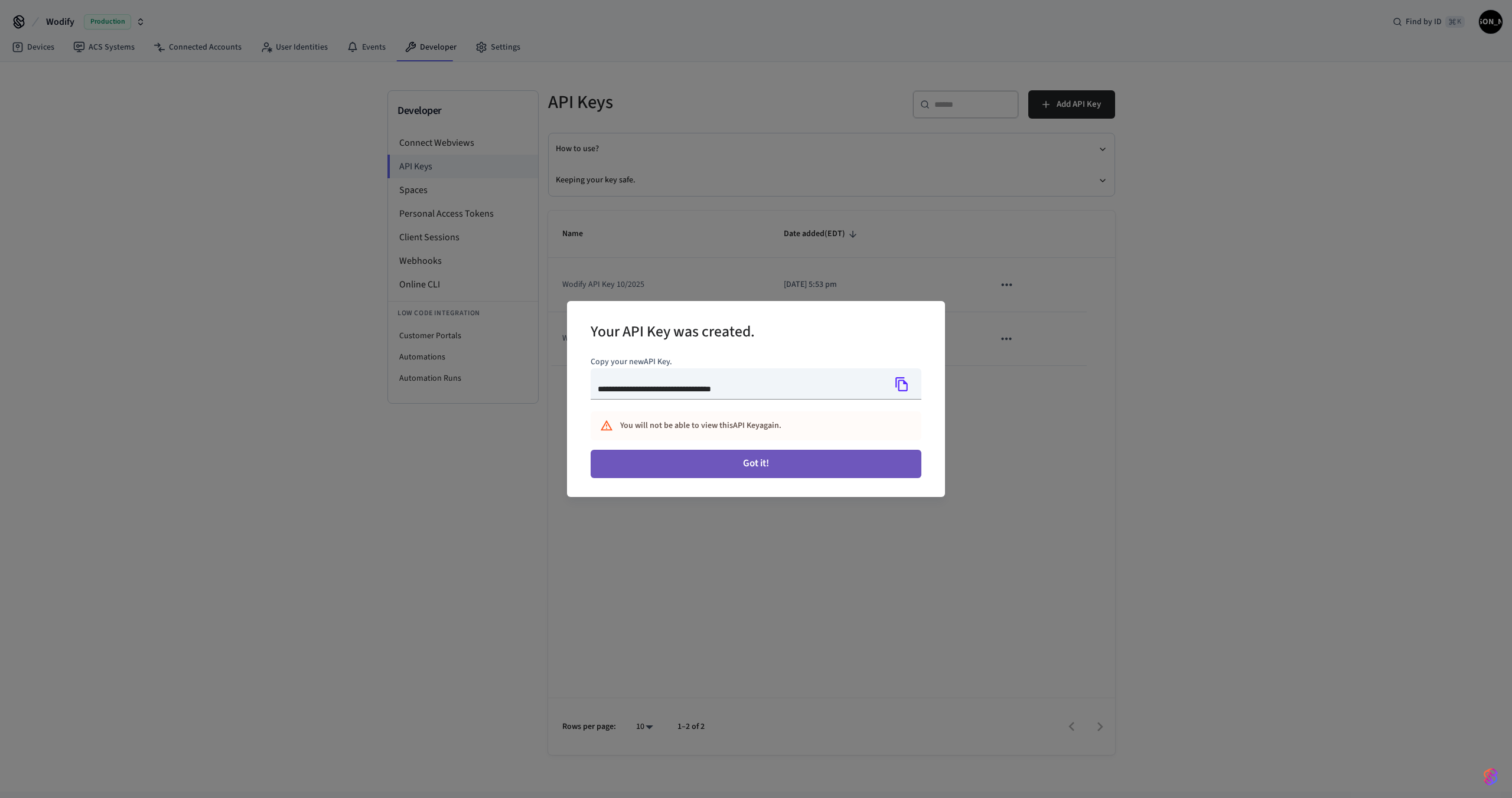
click at [804, 468] on button "Got it!" at bounding box center [756, 463] width 331 height 28
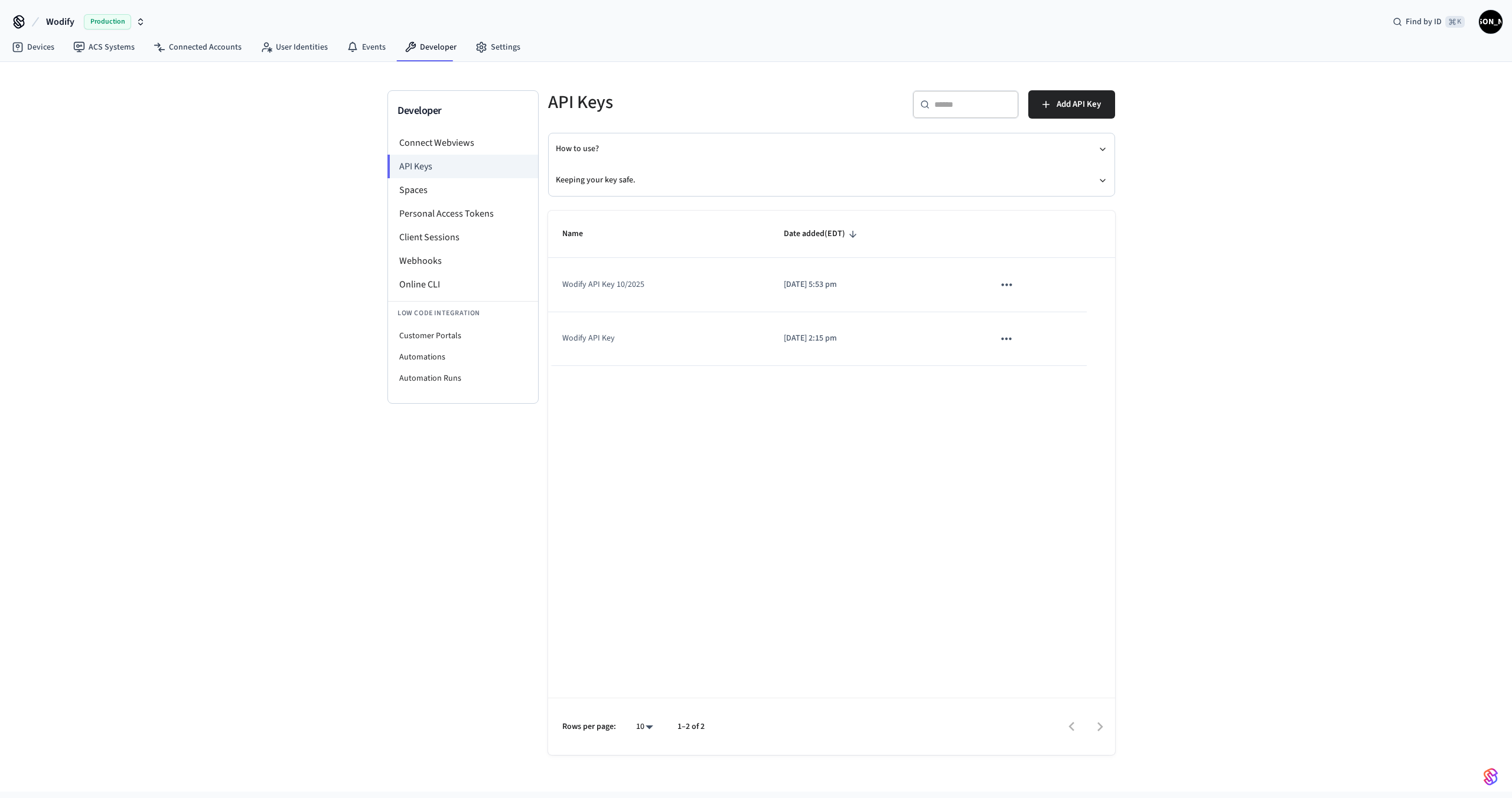
click at [1008, 289] on icon "sticky table" at bounding box center [1006, 284] width 15 height 15
click at [1038, 366] on li "Delete" at bounding box center [1031, 363] width 56 height 37
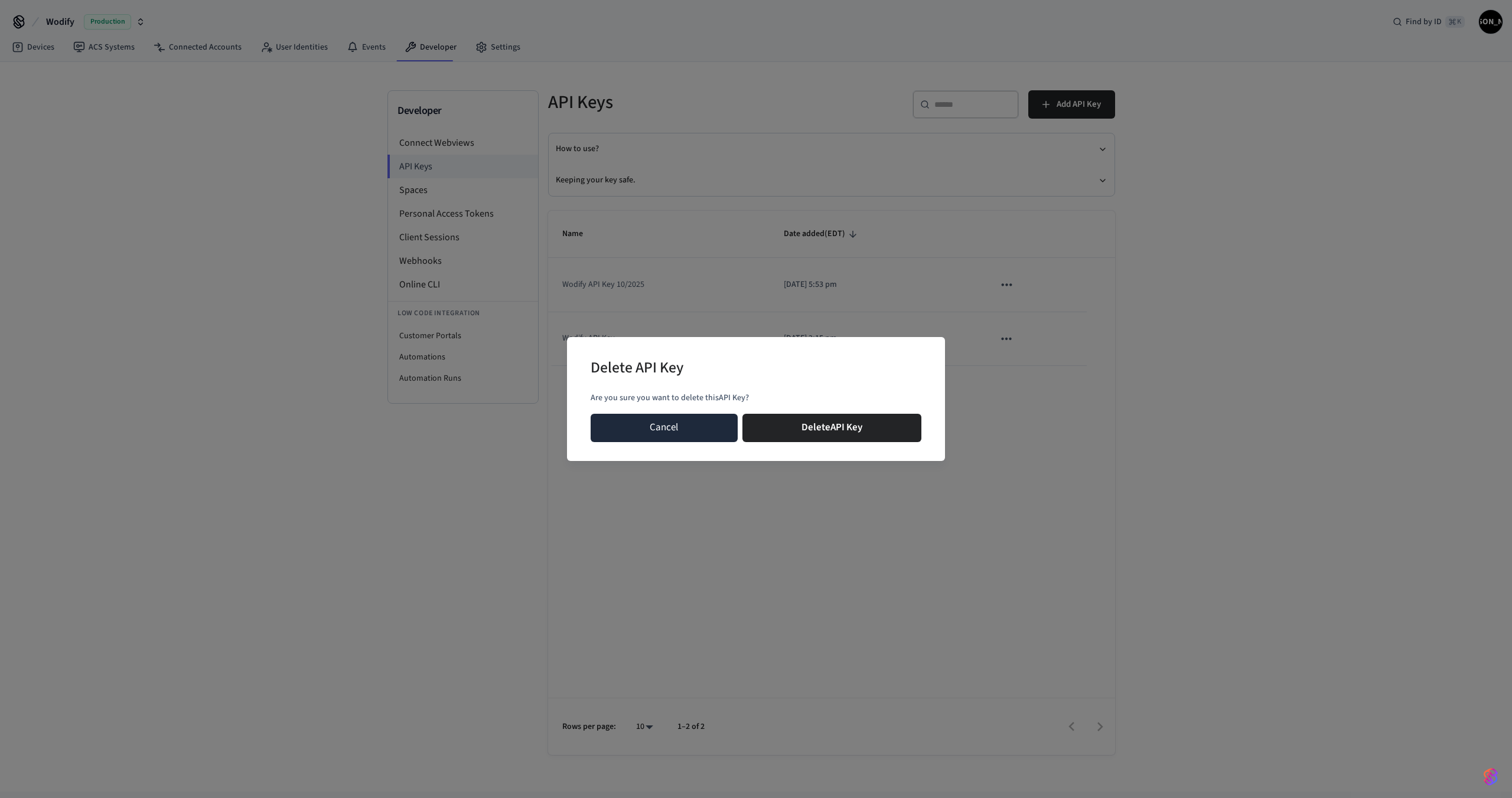
click at [659, 431] on button "Cancel" at bounding box center [664, 428] width 147 height 28
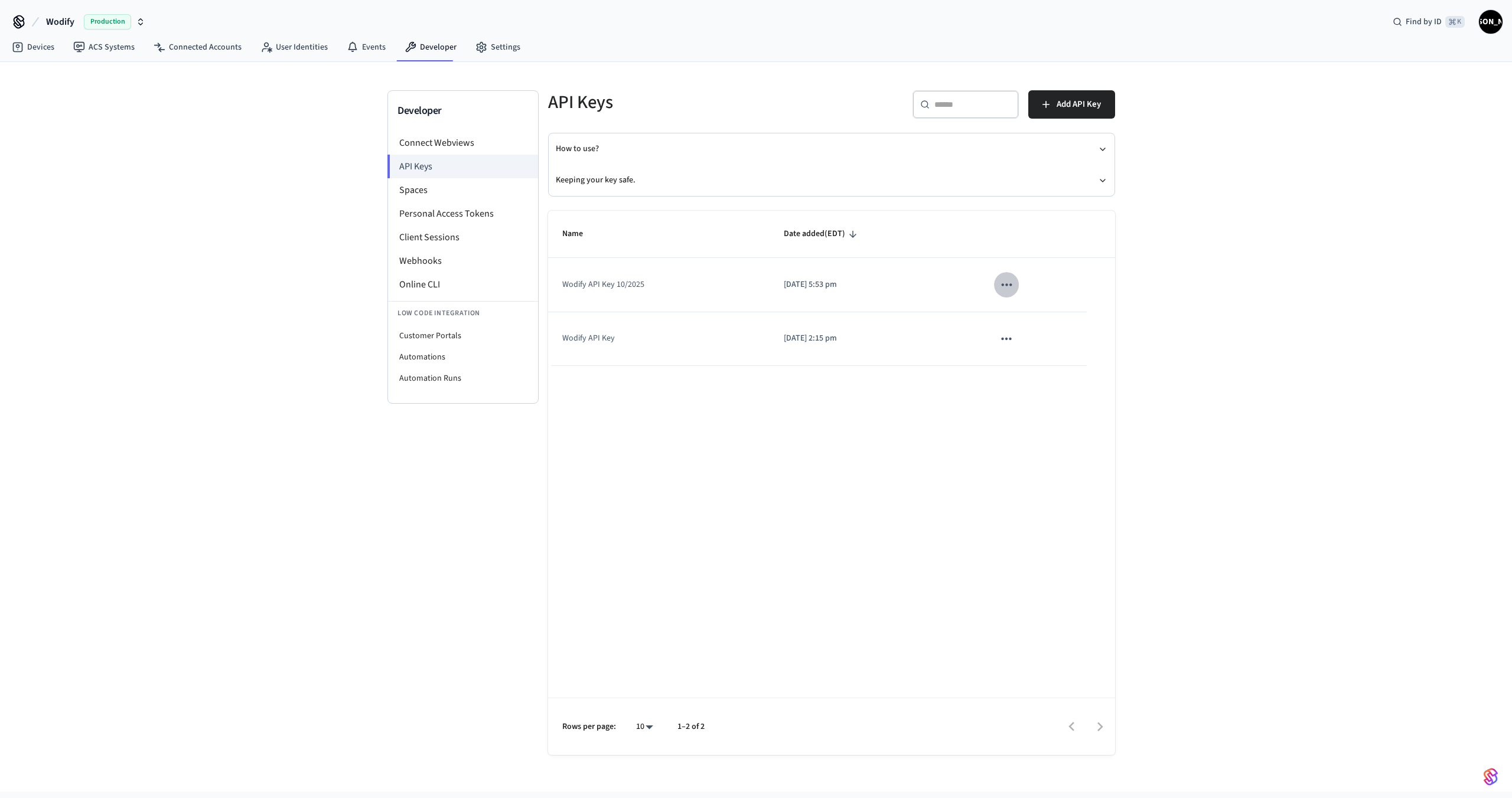
click at [1007, 284] on icon "sticky table" at bounding box center [1006, 284] width 15 height 15
click at [1029, 363] on li "Delete" at bounding box center [1031, 363] width 56 height 37
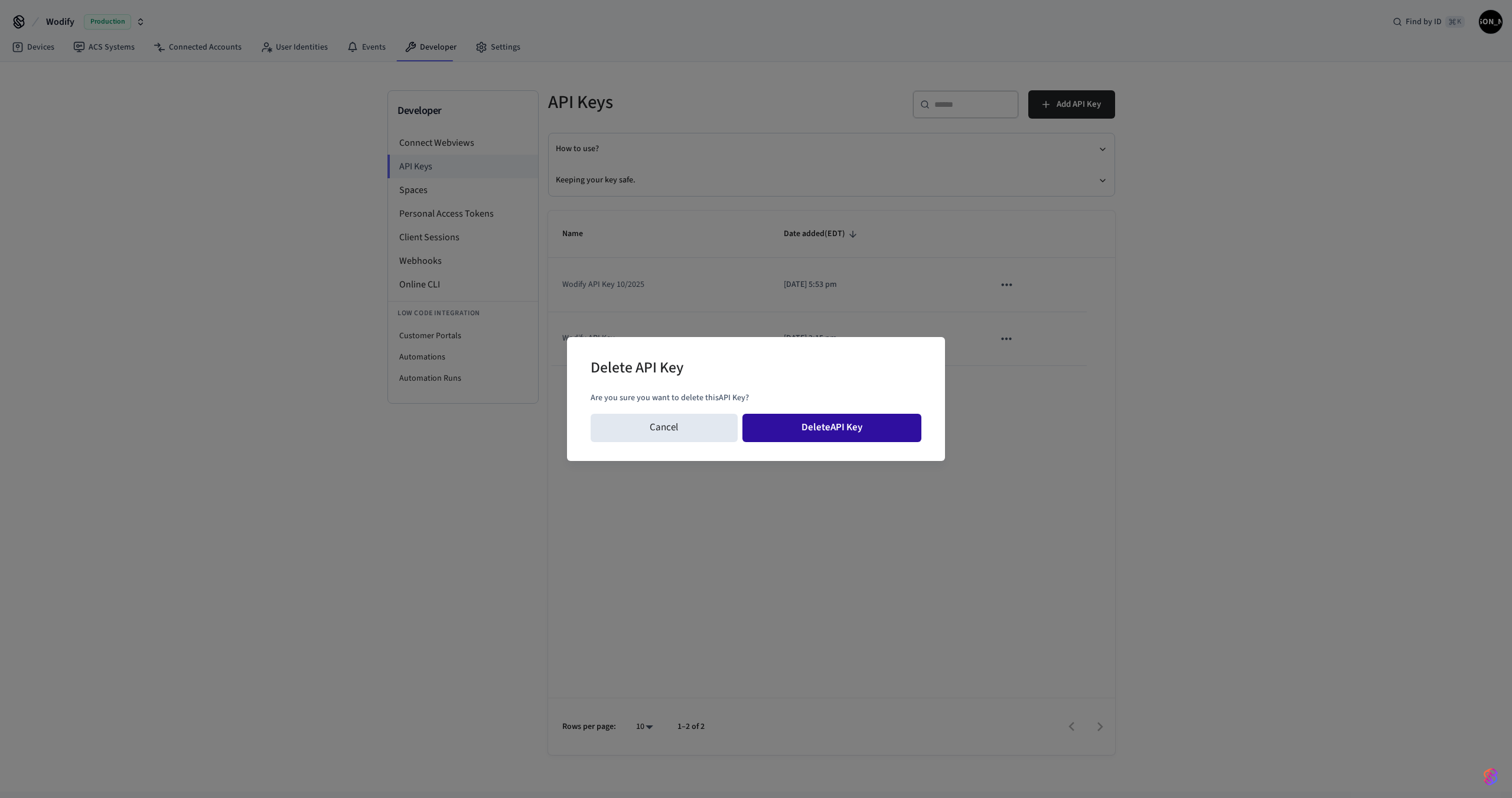
click at [827, 432] on button "Delete API Key" at bounding box center [832, 428] width 179 height 28
